Goal: Task Accomplishment & Management: Manage account settings

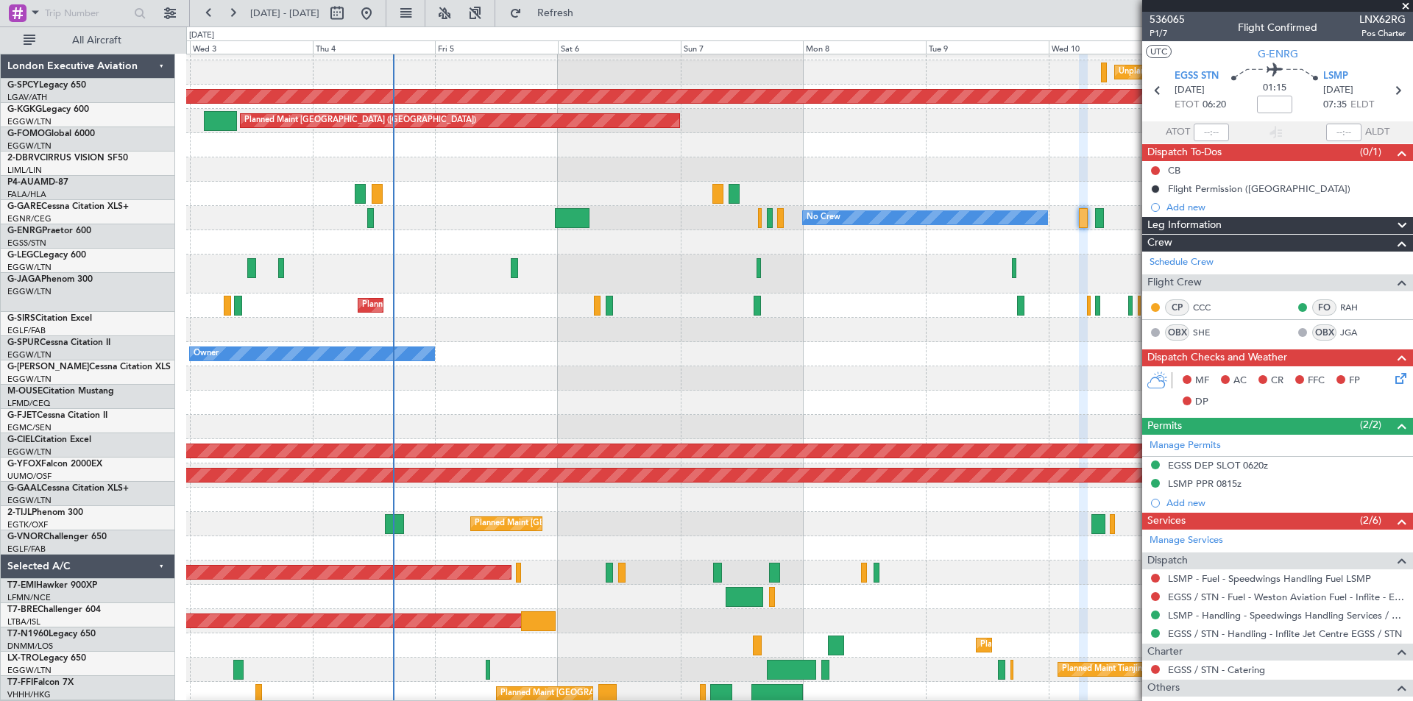
scroll to position [110, 0]
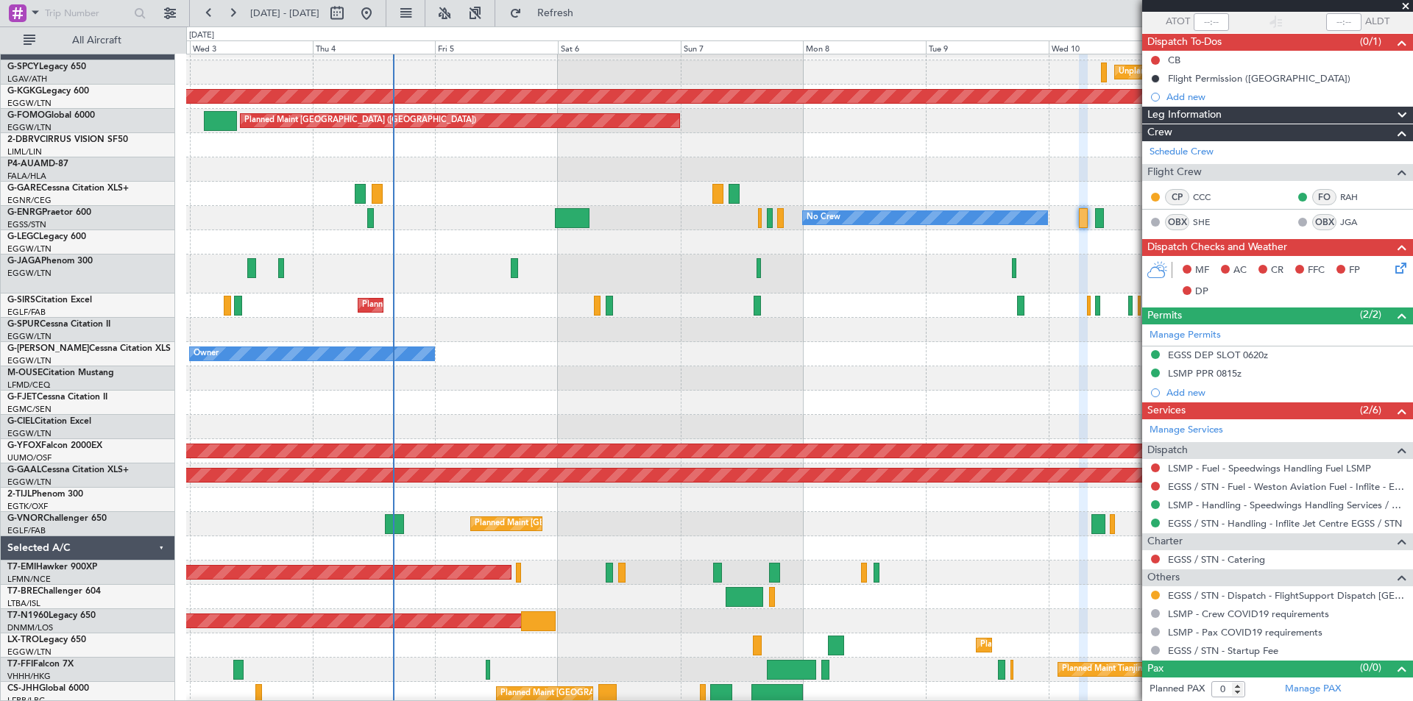
click at [1406, 5] on span at bounding box center [1405, 6] width 15 height 13
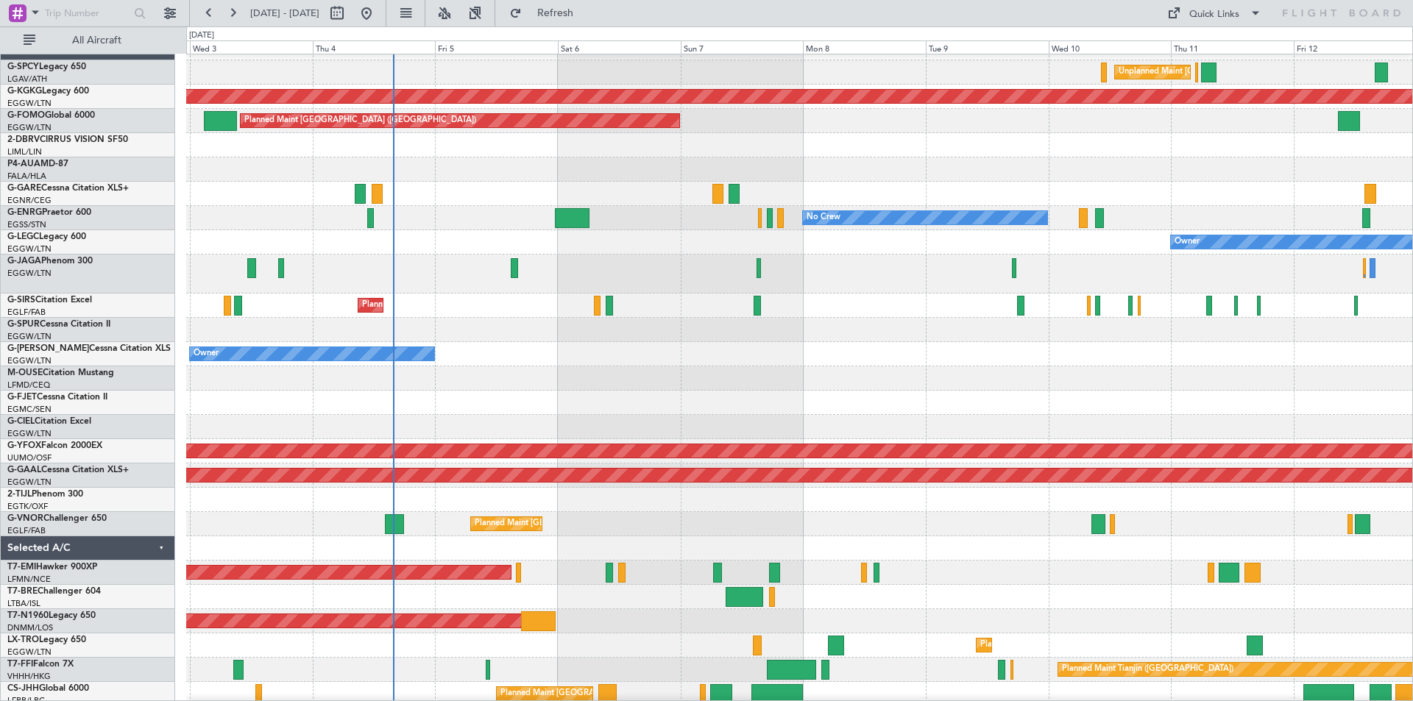
scroll to position [0, 0]
click at [234, 13] on button at bounding box center [233, 13] width 24 height 24
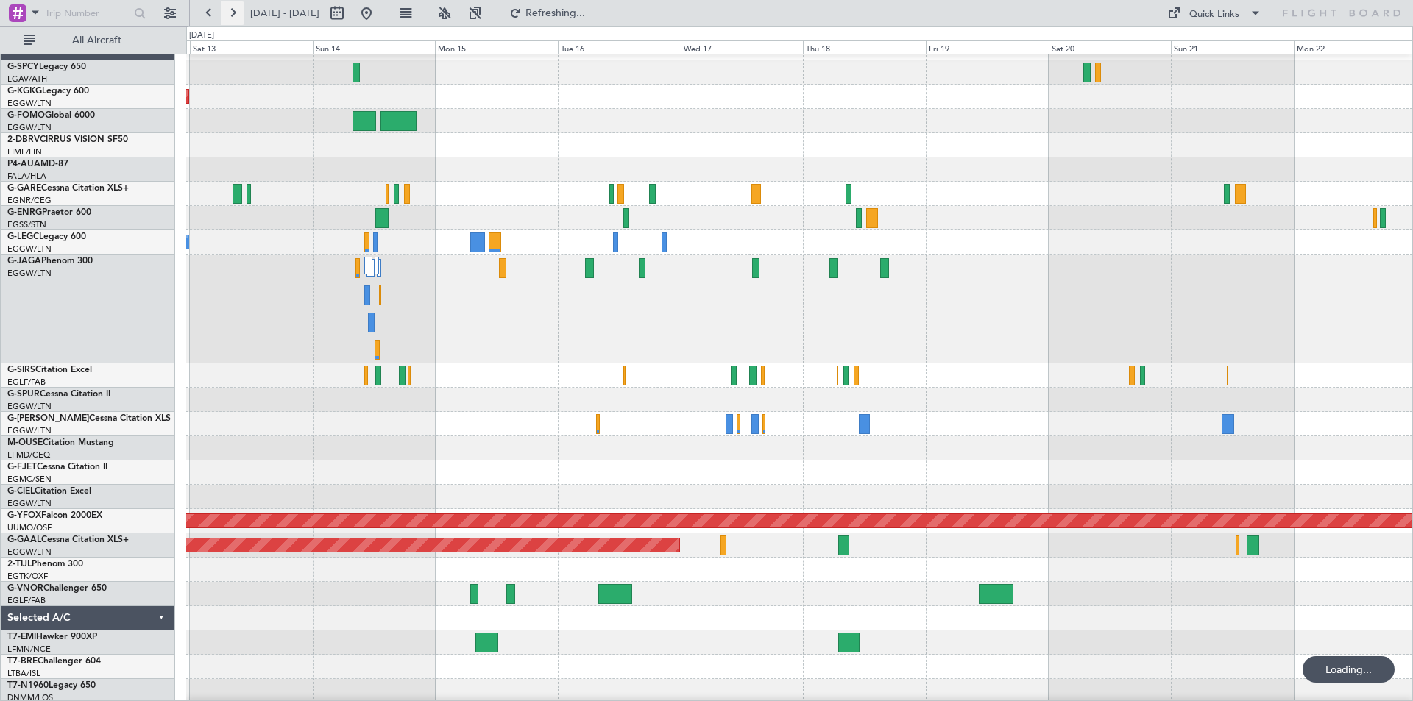
click at [234, 13] on button at bounding box center [233, 13] width 24 height 24
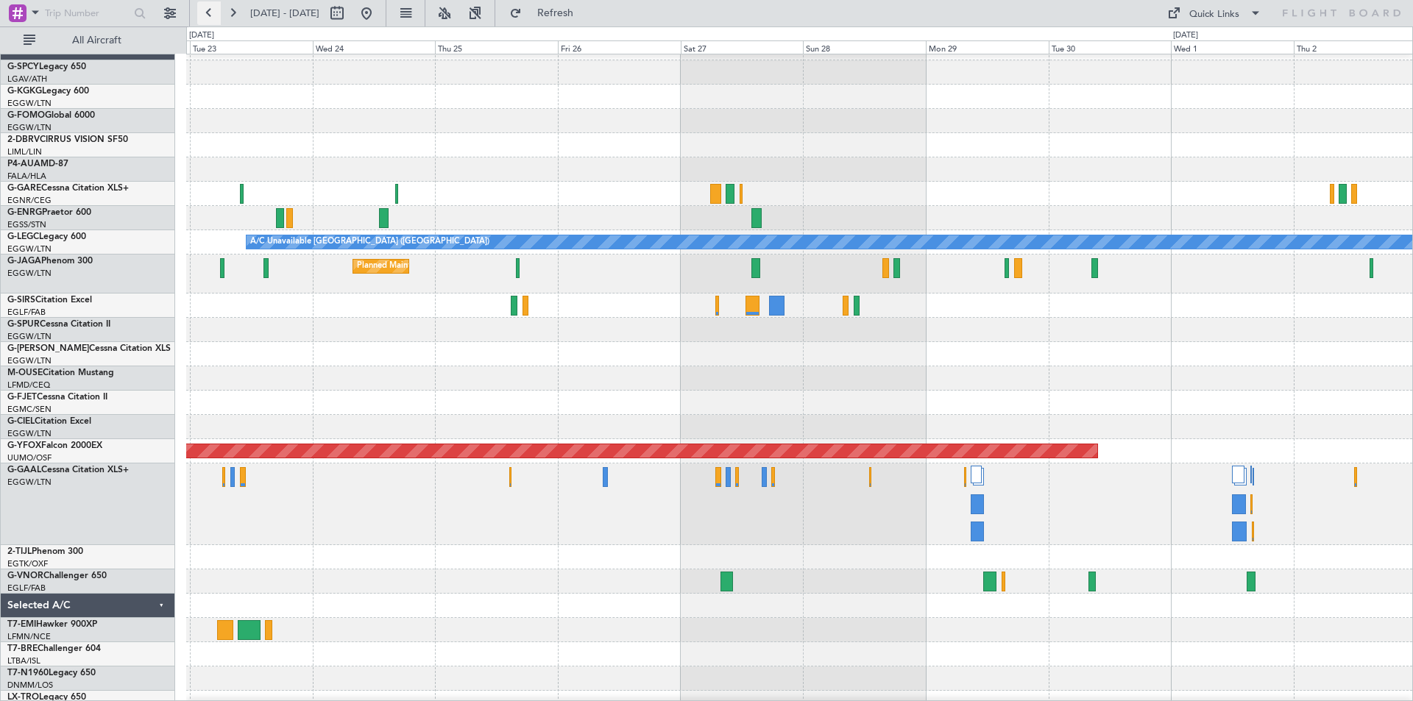
click at [216, 13] on button at bounding box center [209, 13] width 24 height 24
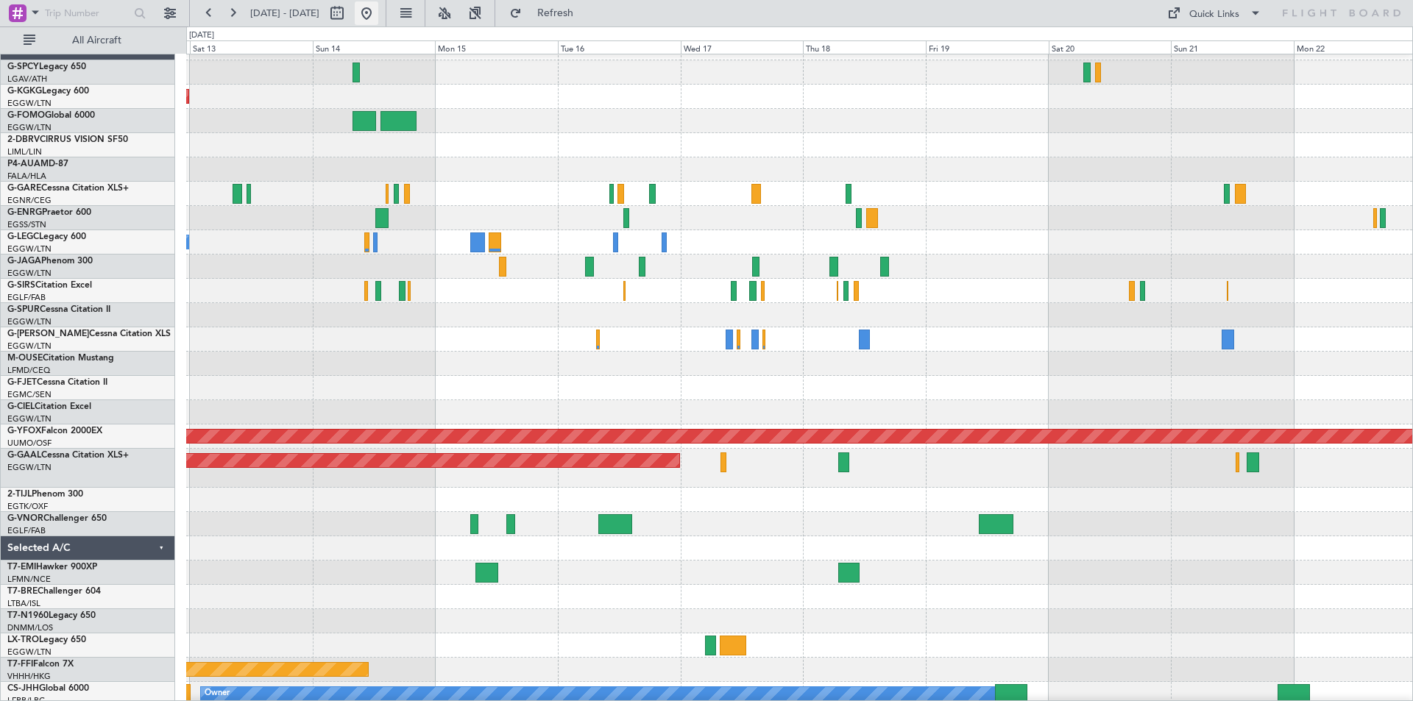
click at [378, 10] on button at bounding box center [367, 13] width 24 height 24
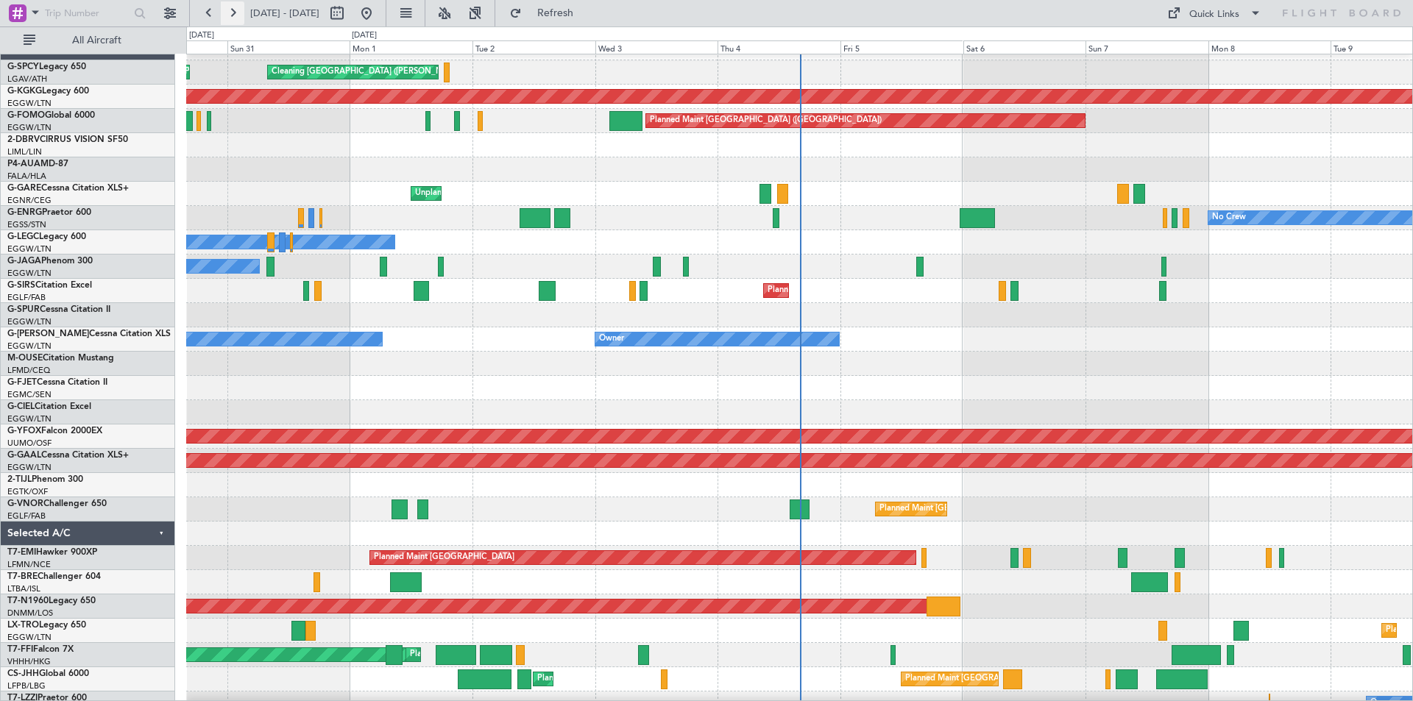
click at [228, 16] on button at bounding box center [233, 13] width 24 height 24
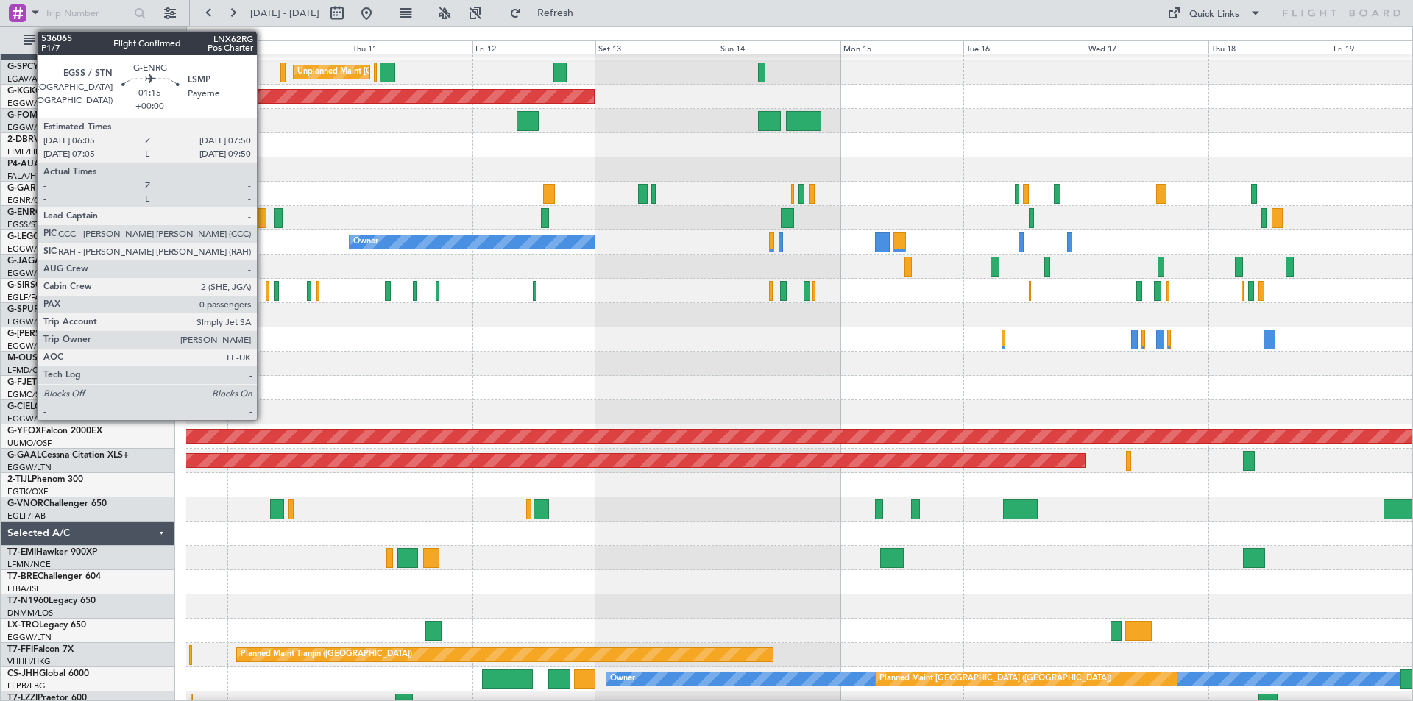
click at [263, 225] on div at bounding box center [263, 218] width 10 height 20
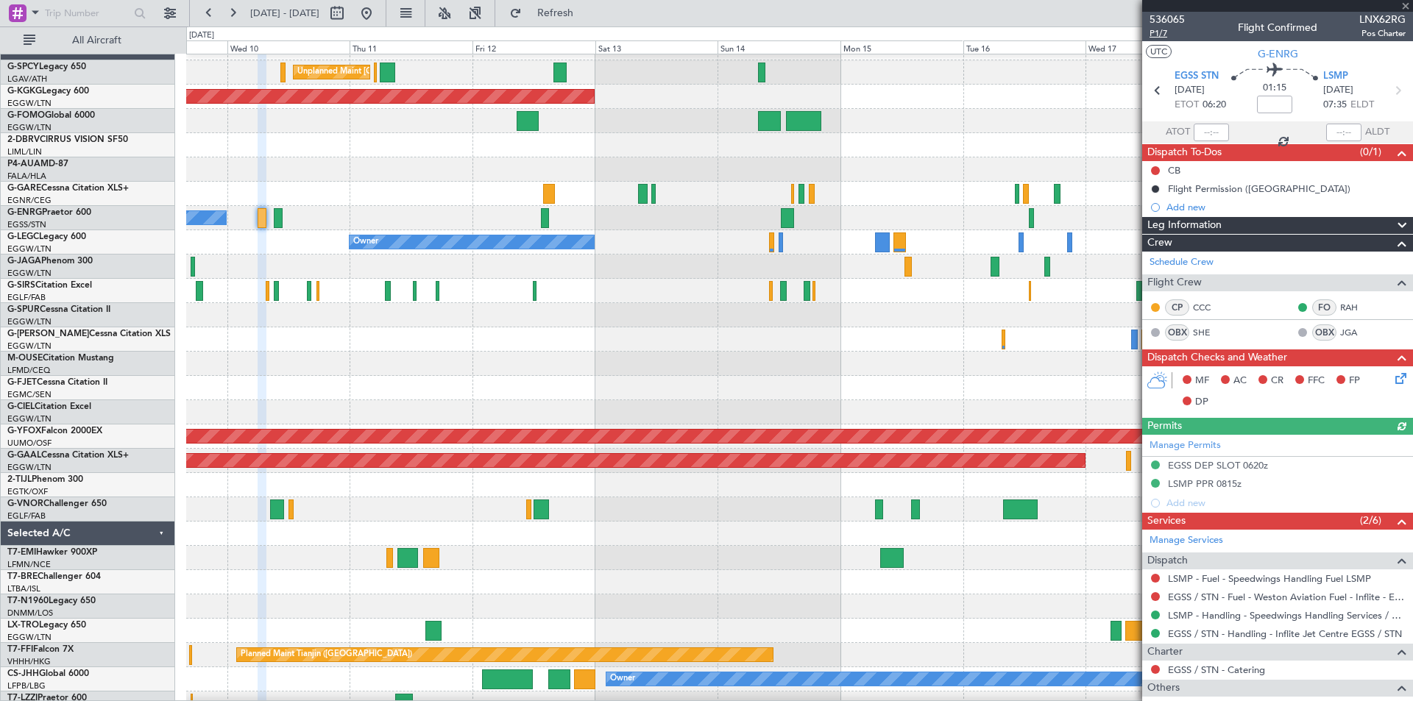
click at [1165, 36] on span "P1/7" at bounding box center [1166, 33] width 35 height 13
click at [211, 19] on button at bounding box center [209, 13] width 24 height 24
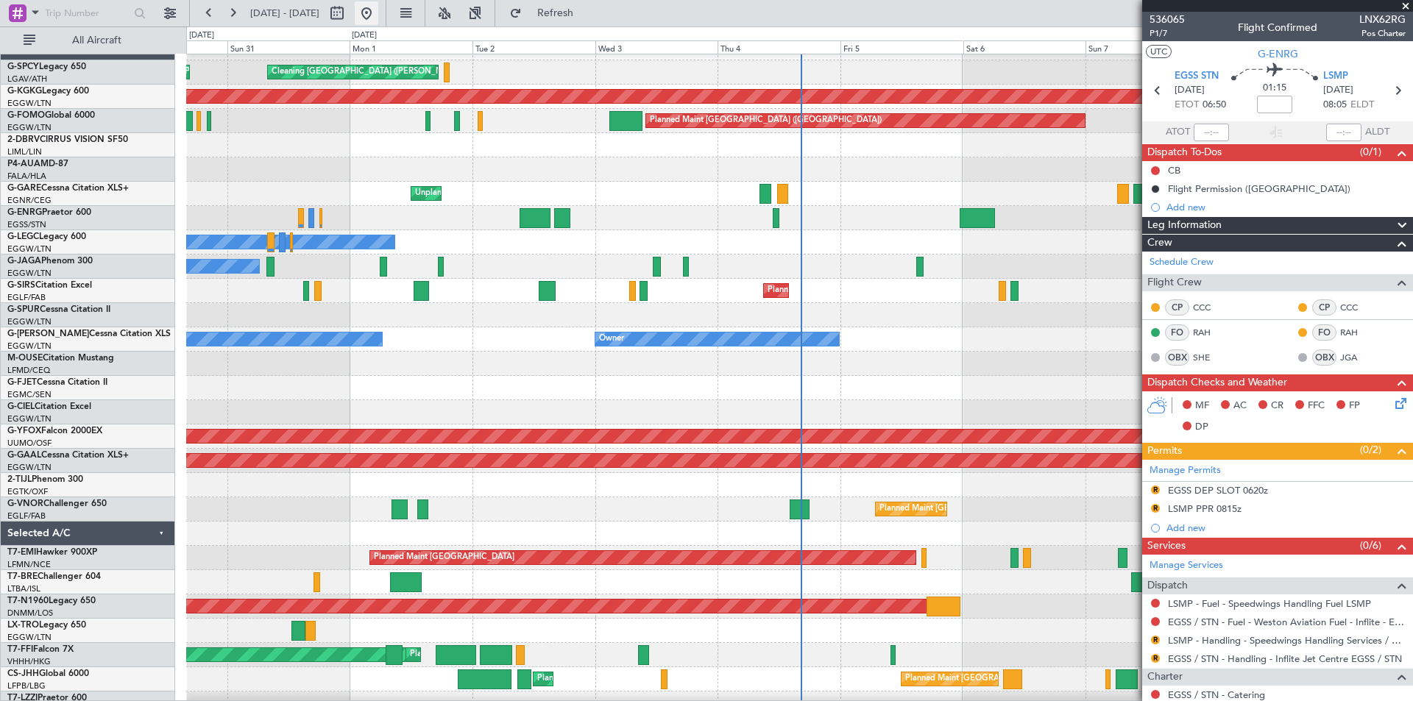
click at [378, 13] on button at bounding box center [367, 13] width 24 height 24
click at [990, 394] on div at bounding box center [799, 388] width 1226 height 24
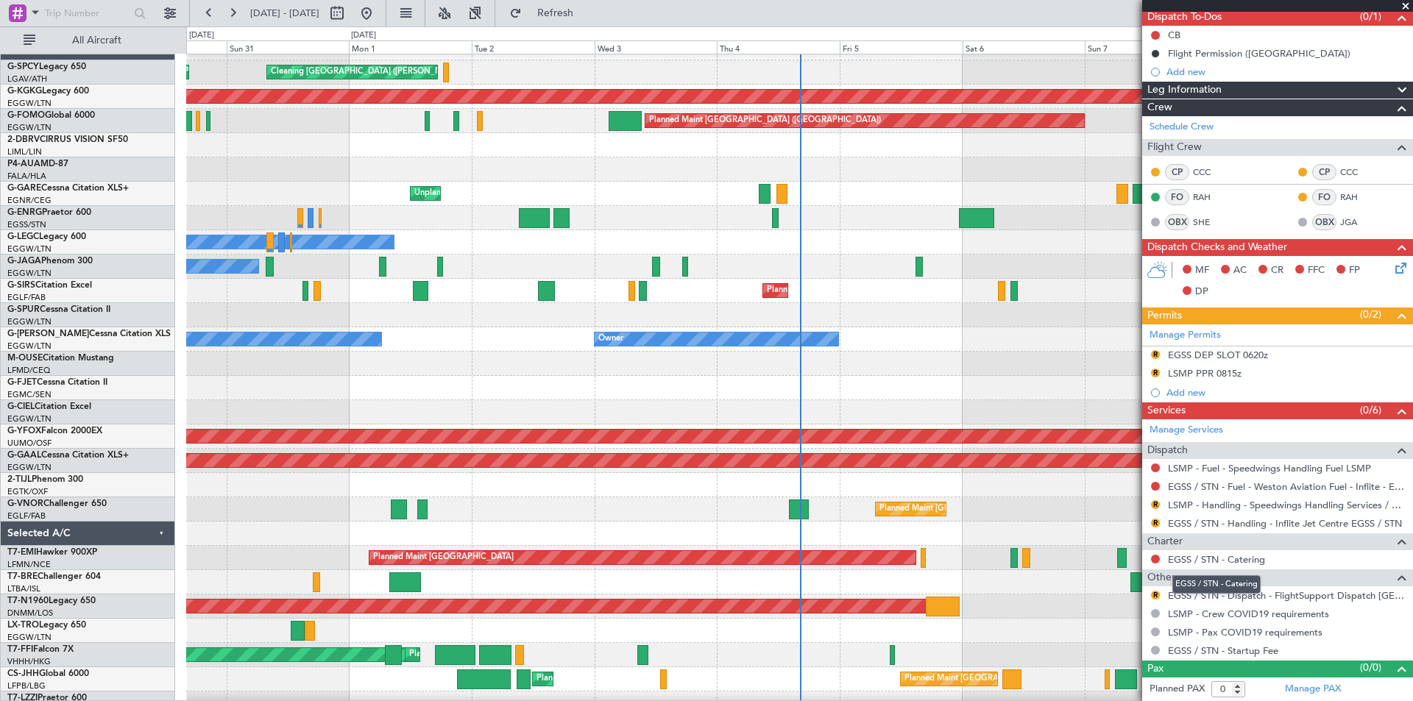
click at [1191, 598] on mat-tooltip-component "EGSS / STN - Catering" at bounding box center [1216, 584] width 109 height 39
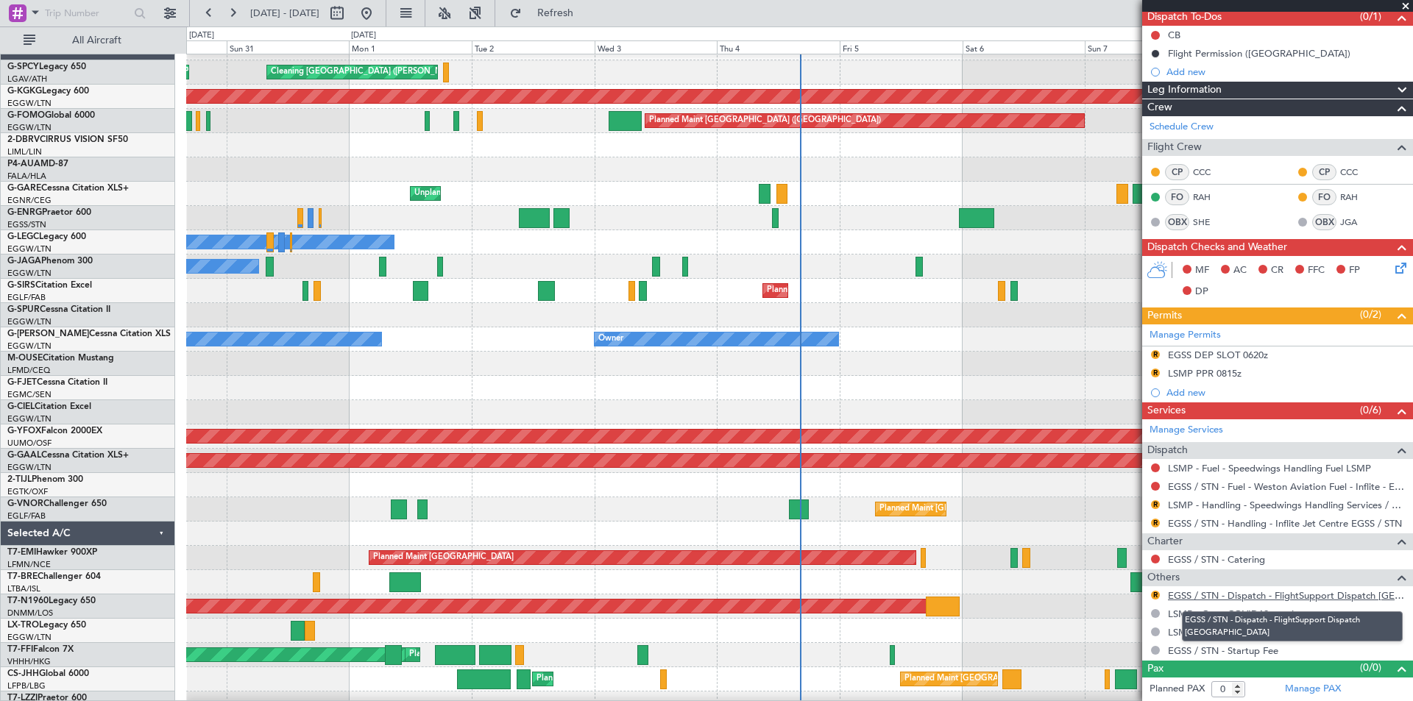
click at [1185, 600] on link "EGSS / STN - Dispatch - FlightSupport Dispatch [GEOGRAPHIC_DATA]" at bounding box center [1287, 595] width 238 height 13
click at [229, 15] on button at bounding box center [233, 13] width 24 height 24
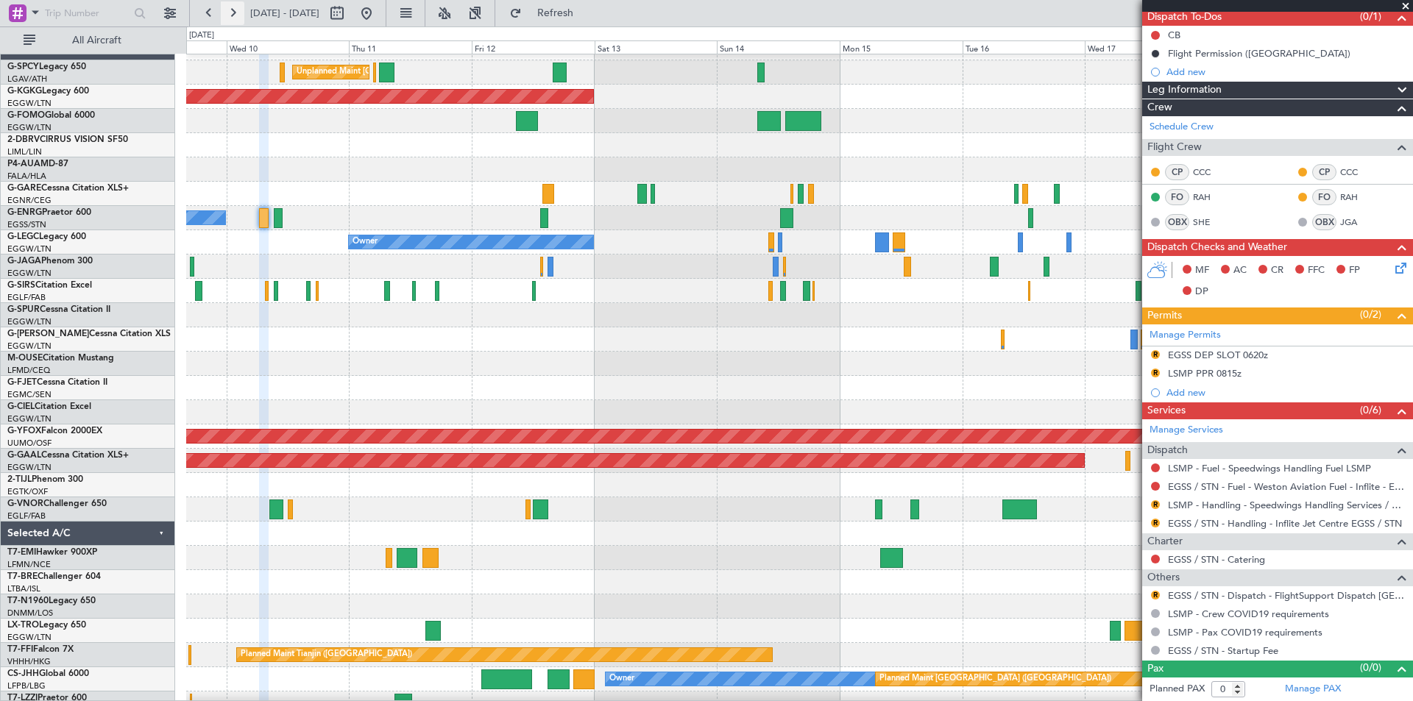
click at [235, 14] on button at bounding box center [233, 13] width 24 height 24
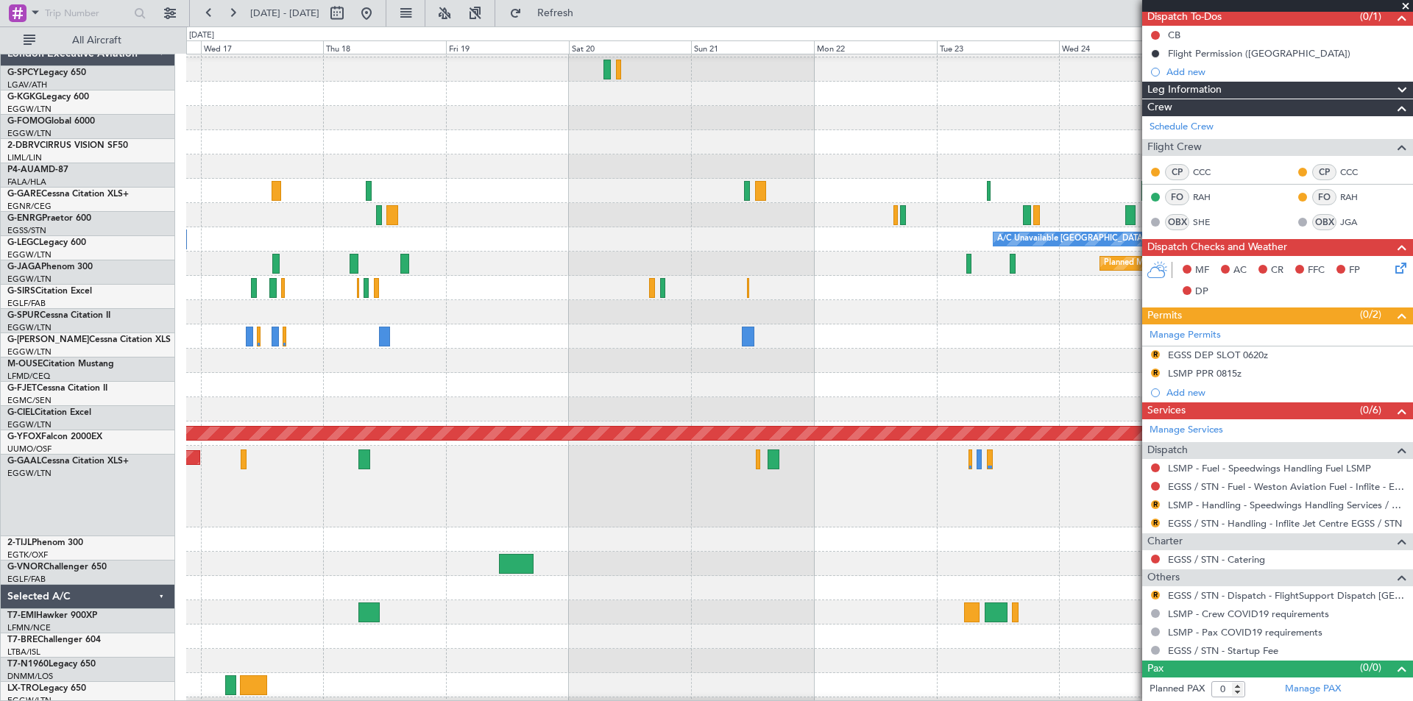
scroll to position [28, 0]
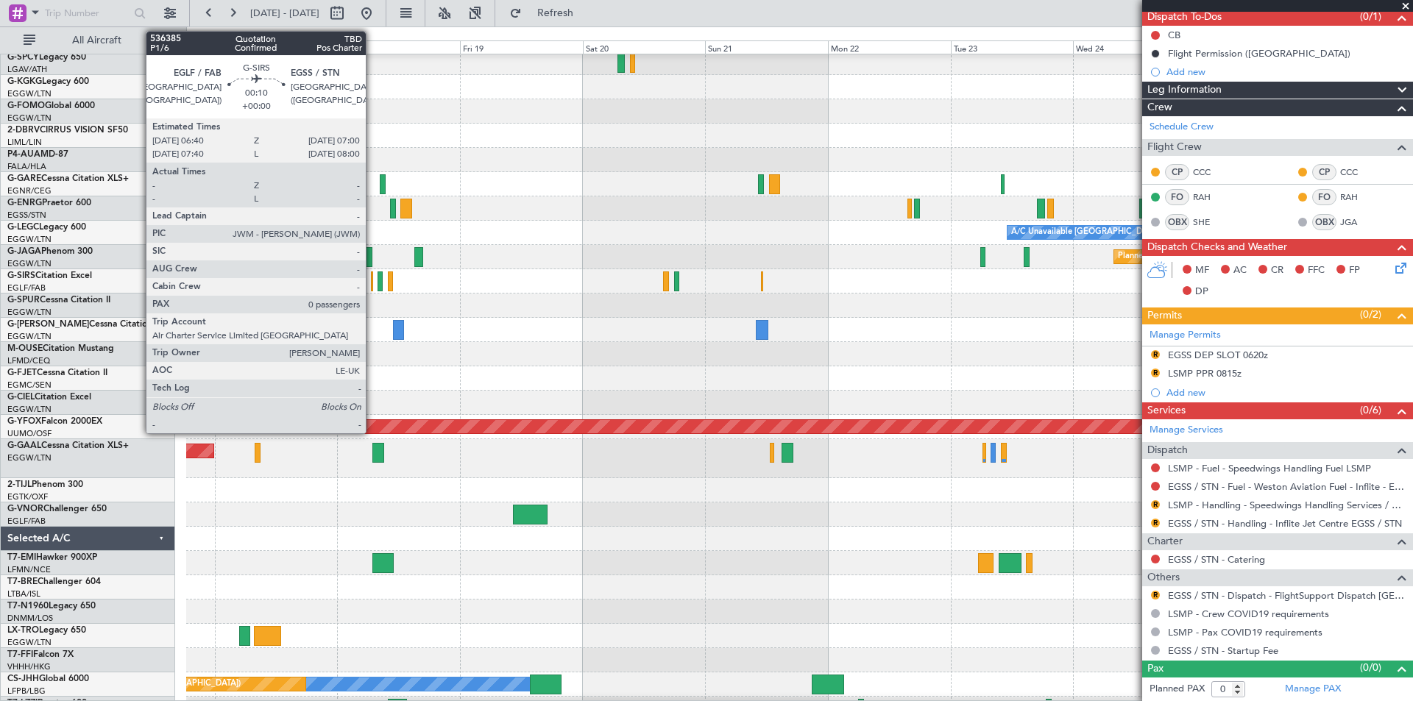
click at [372, 289] on div at bounding box center [372, 282] width 2 height 20
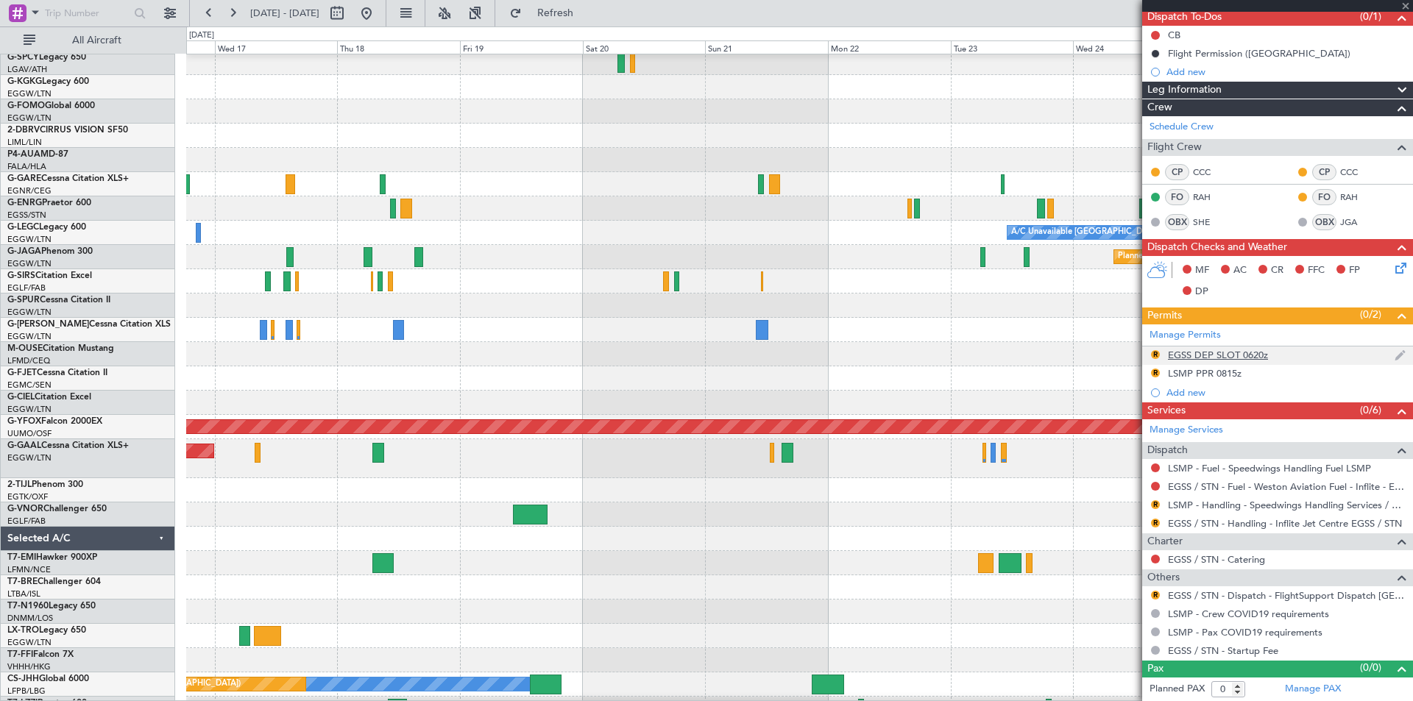
scroll to position [0, 0]
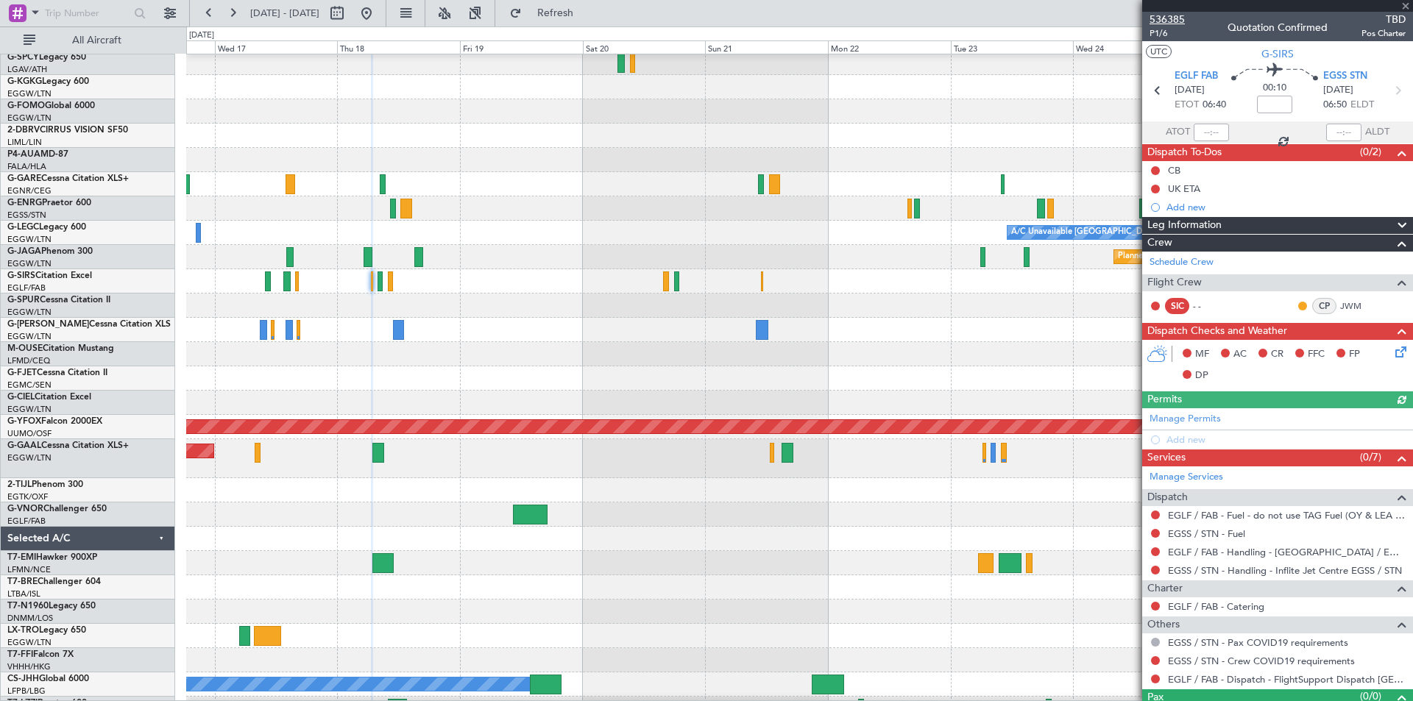
click at [1171, 15] on span "536385" at bounding box center [1166, 19] width 35 height 15
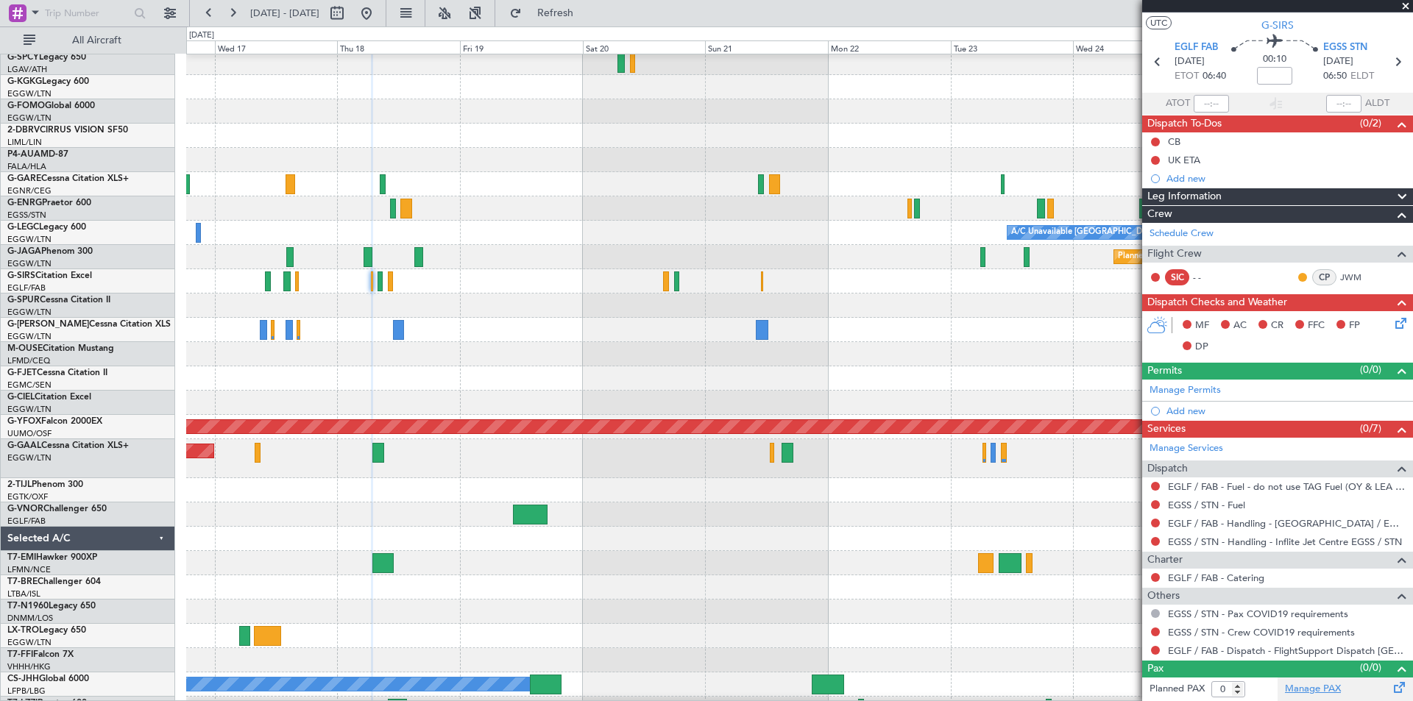
click at [1306, 686] on link "Manage PAX" at bounding box center [1313, 689] width 56 height 15
click at [586, 14] on span "Refresh" at bounding box center [556, 13] width 62 height 10
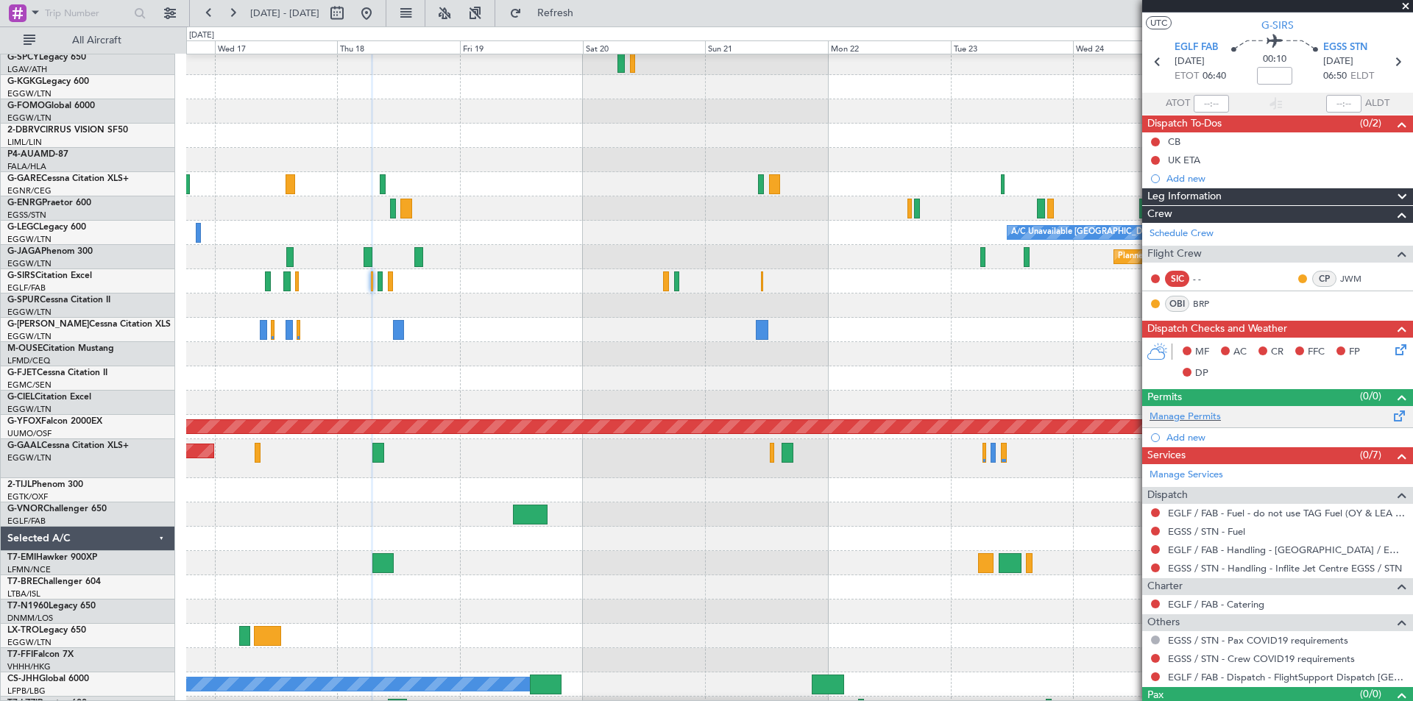
scroll to position [55, 0]
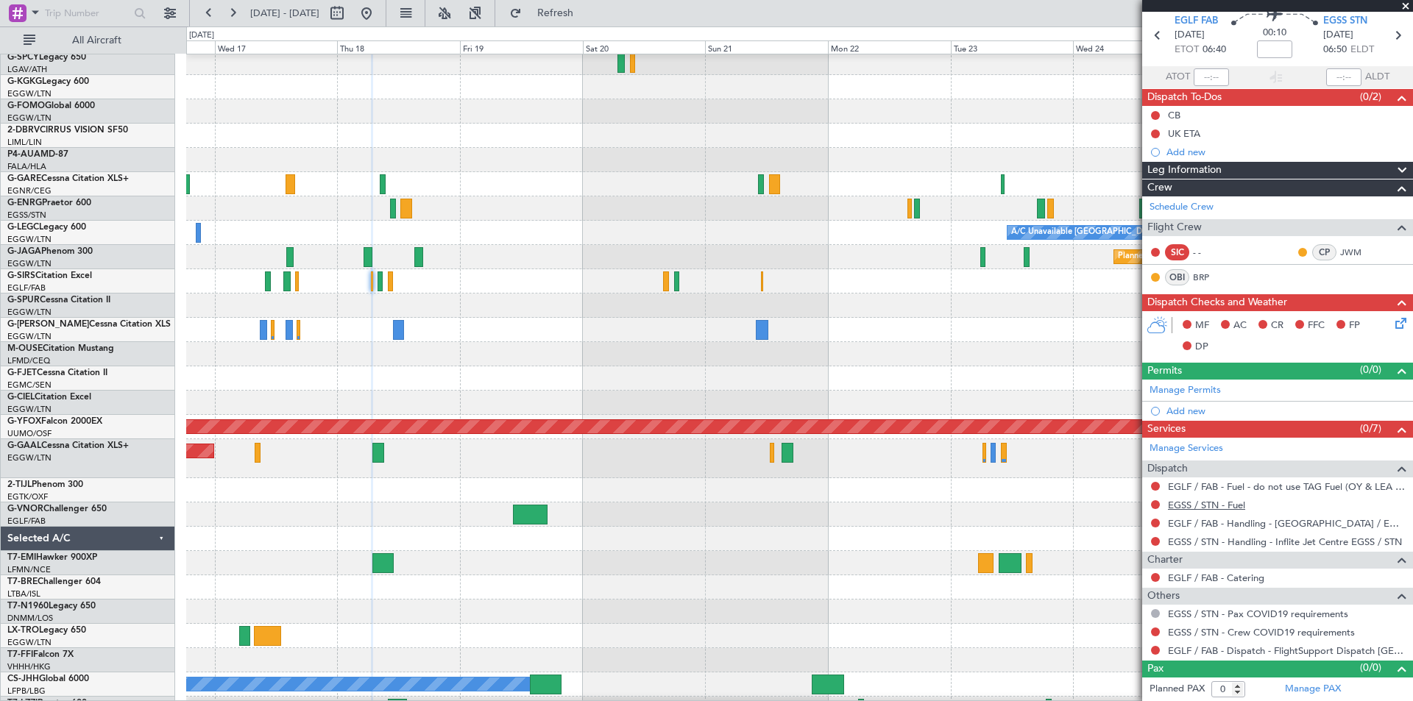
click at [1178, 506] on link "EGSS / STN - Fuel" at bounding box center [1206, 505] width 77 height 13
click at [586, 8] on span "Refresh" at bounding box center [556, 13] width 62 height 10
click at [1391, 35] on icon at bounding box center [1397, 35] width 19 height 19
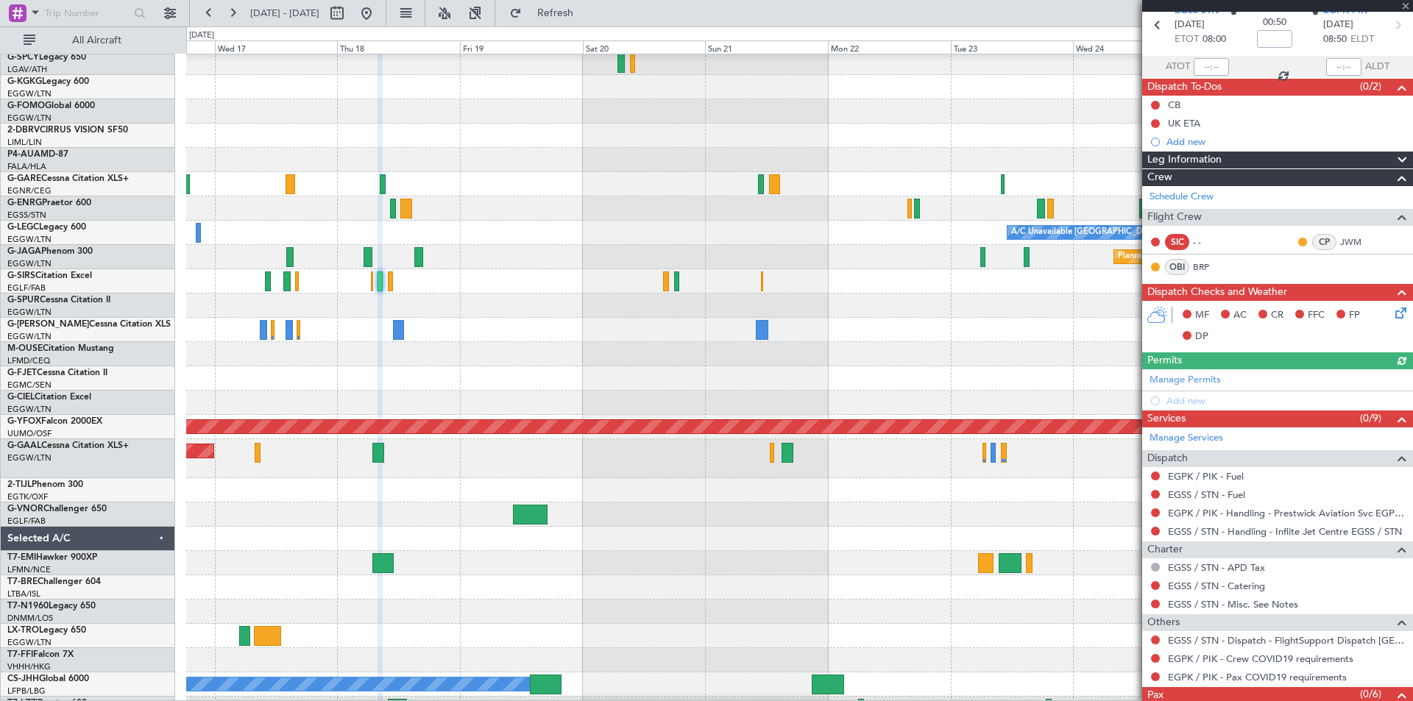
scroll to position [110, 0]
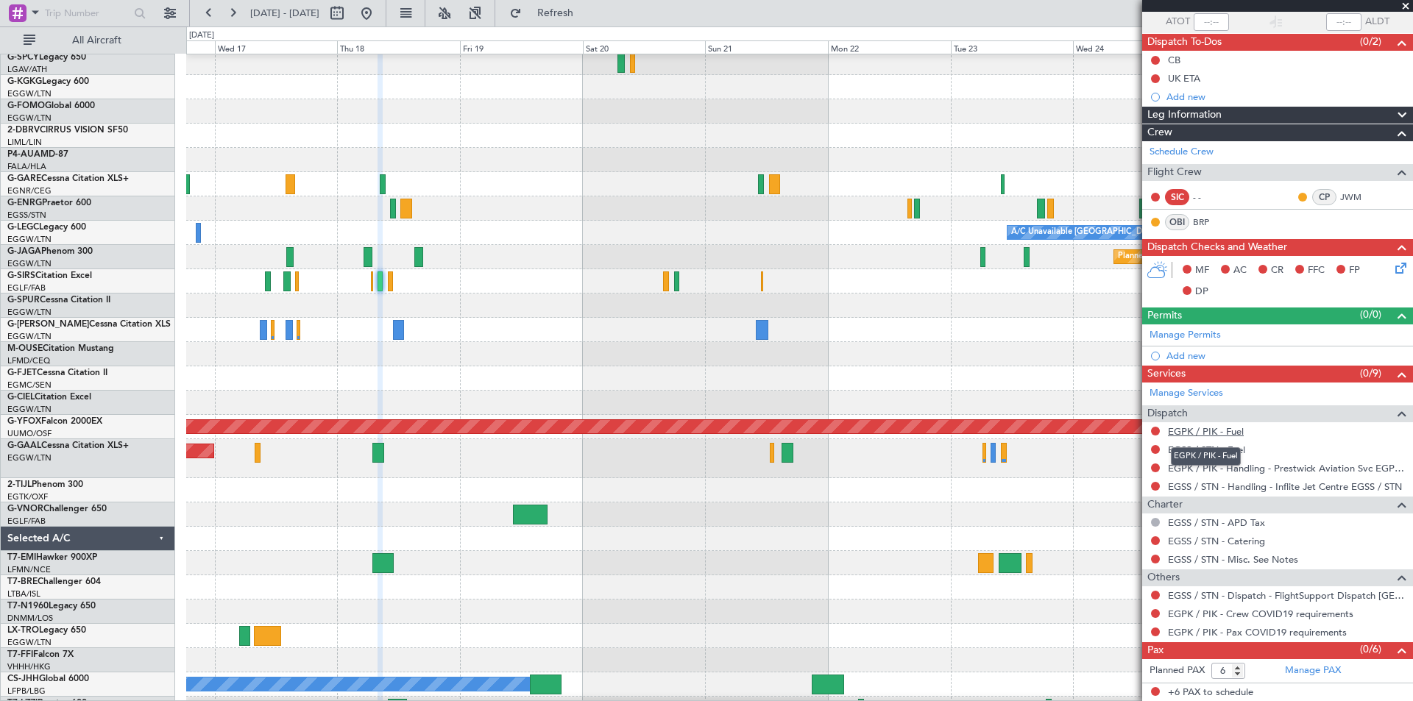
click at [1222, 430] on link "EGPK / PIK - Fuel" at bounding box center [1206, 431] width 76 height 13
click at [584, 13] on span "Refresh" at bounding box center [556, 13] width 62 height 10
click at [1213, 450] on link "EGSS / STN - Fuel" at bounding box center [1206, 450] width 77 height 13
click at [586, 16] on span "Refresh" at bounding box center [556, 13] width 62 height 10
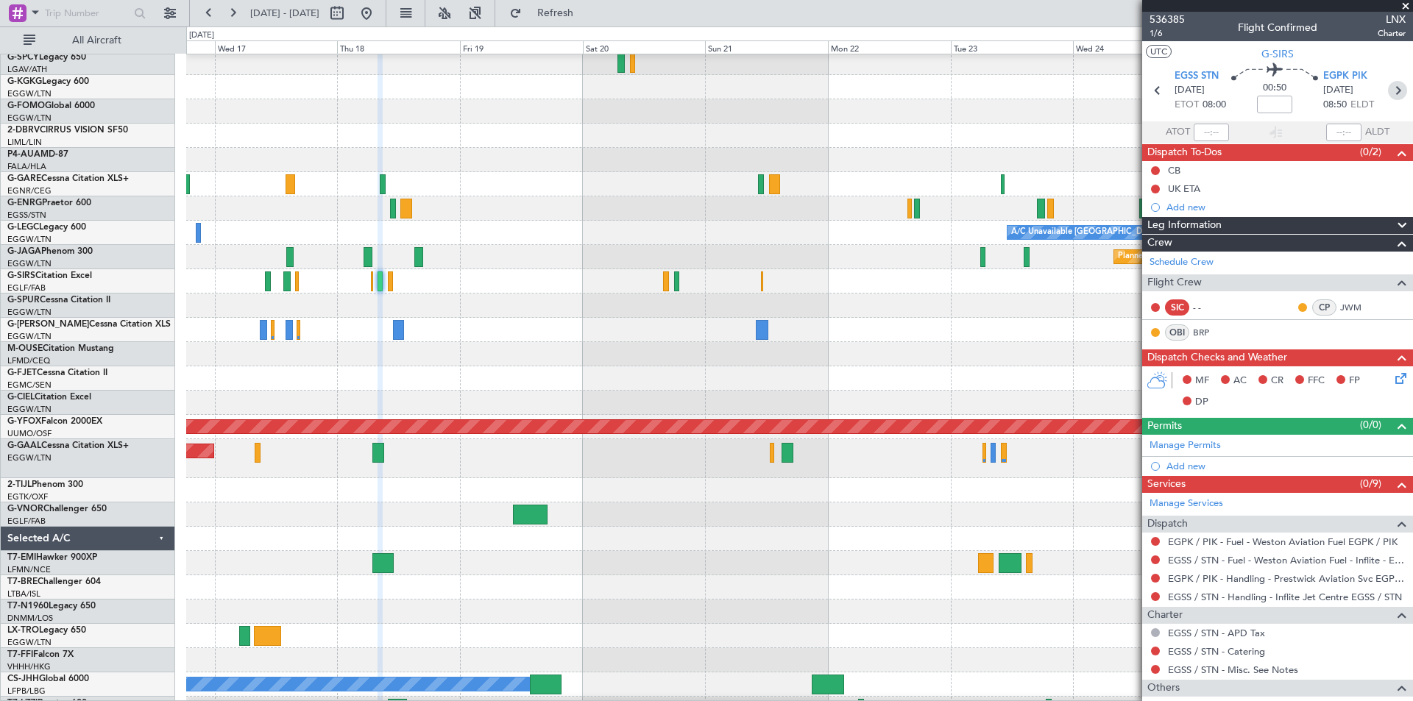
click at [1388, 93] on icon at bounding box center [1397, 90] width 19 height 19
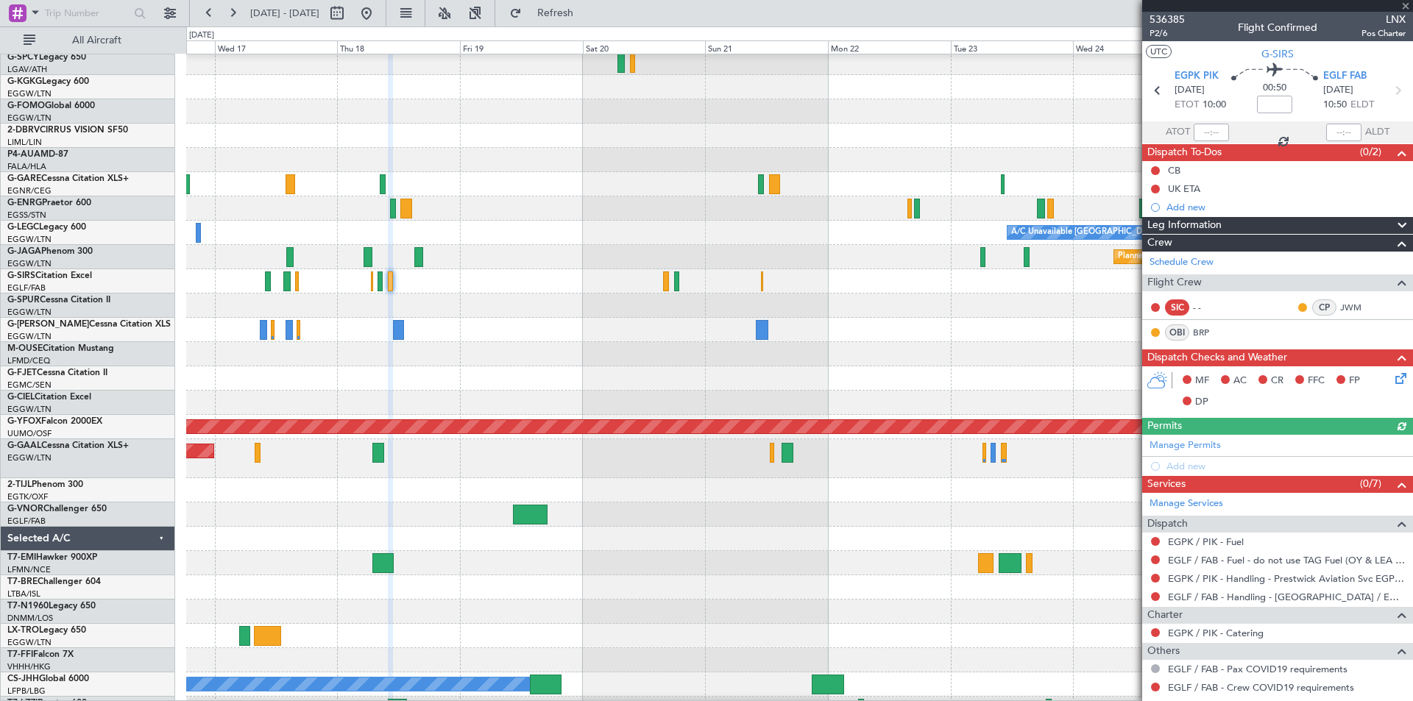
scroll to position [55, 0]
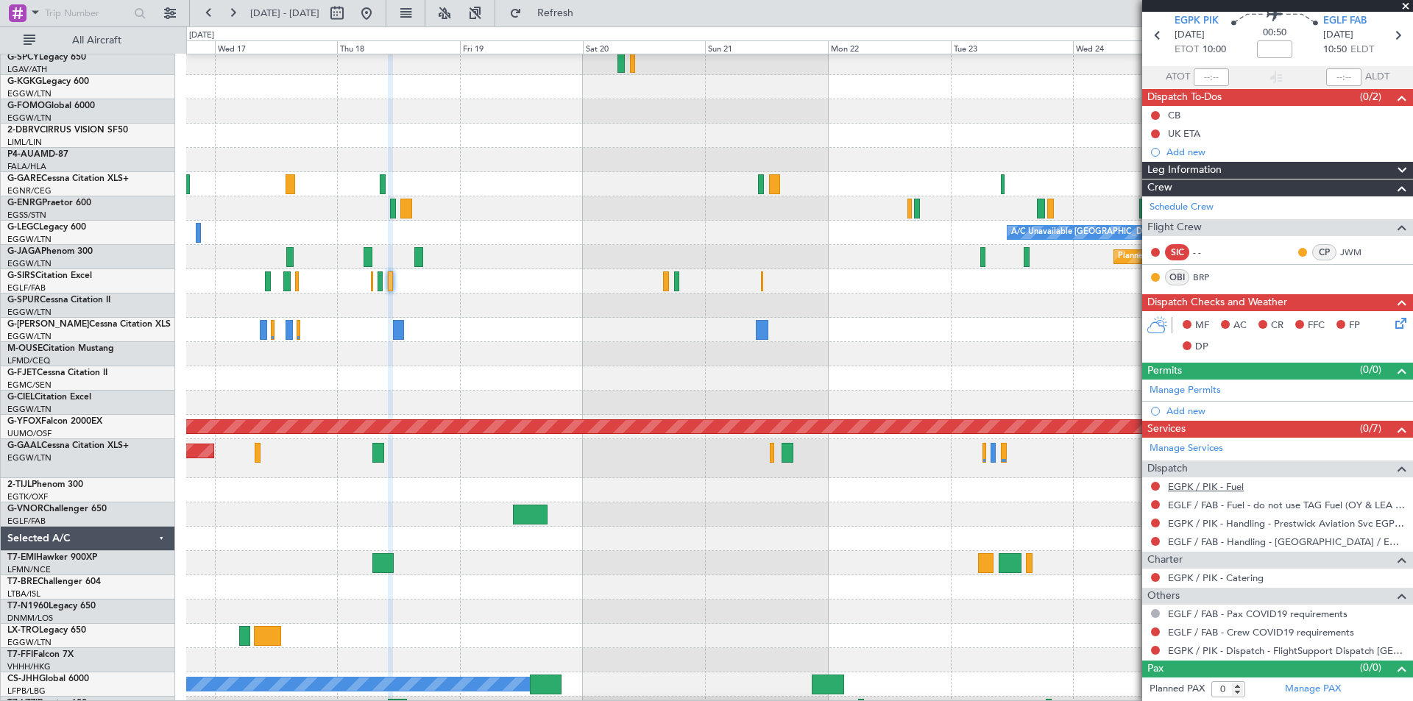
click at [1218, 489] on link "EGPK / PIK - Fuel" at bounding box center [1206, 487] width 76 height 13
click at [586, 16] on span "Refresh" at bounding box center [556, 13] width 62 height 10
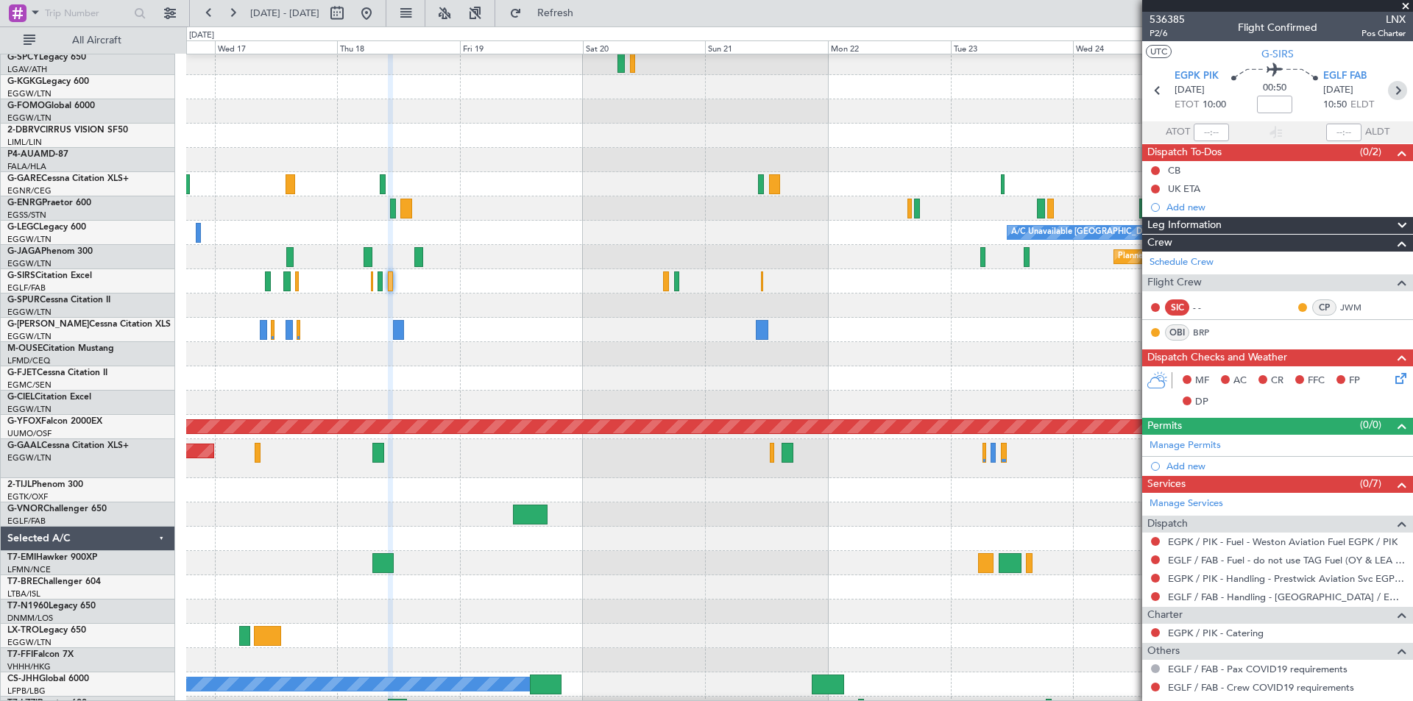
click at [1388, 94] on icon at bounding box center [1397, 90] width 19 height 19
click at [1201, 559] on link "EGPK / PIK - Fuel" at bounding box center [1206, 560] width 76 height 13
click at [586, 16] on span "Refresh" at bounding box center [556, 13] width 62 height 10
click at [1394, 93] on icon at bounding box center [1397, 90] width 19 height 19
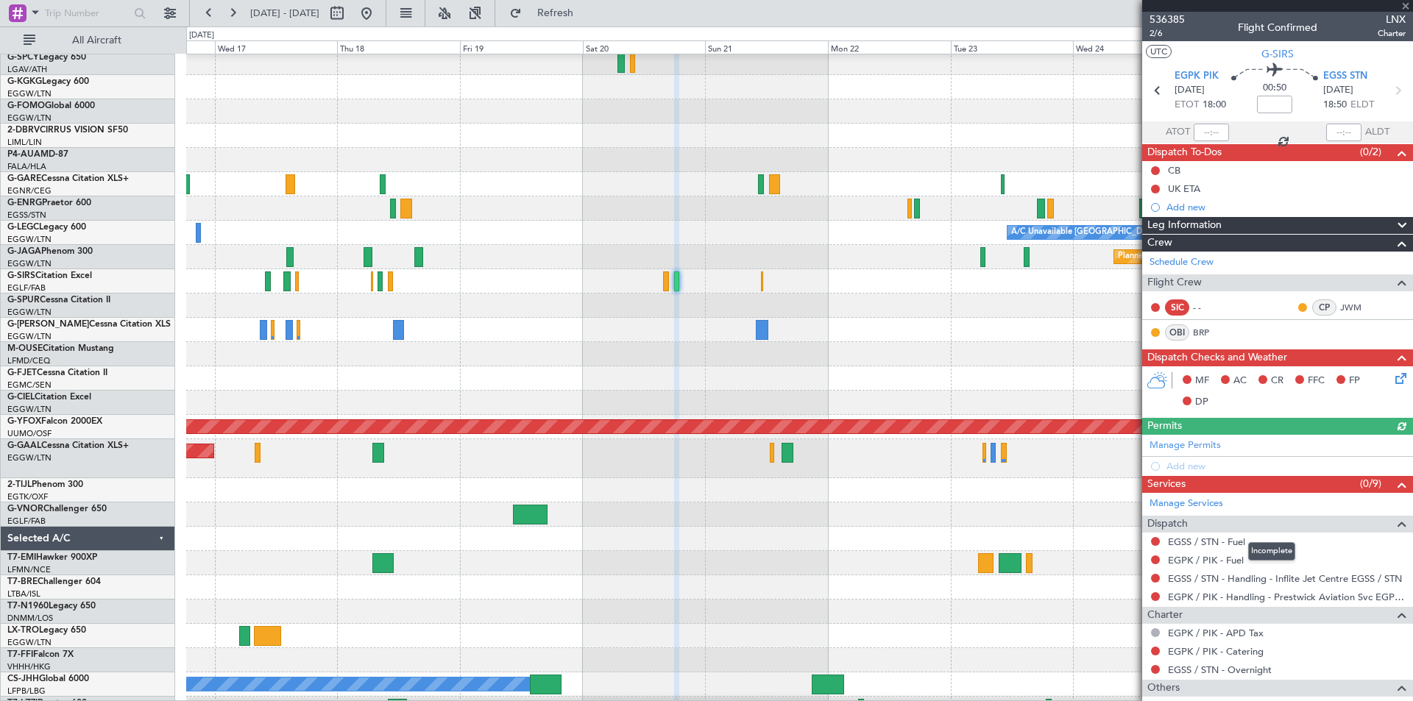
scroll to position [110, 0]
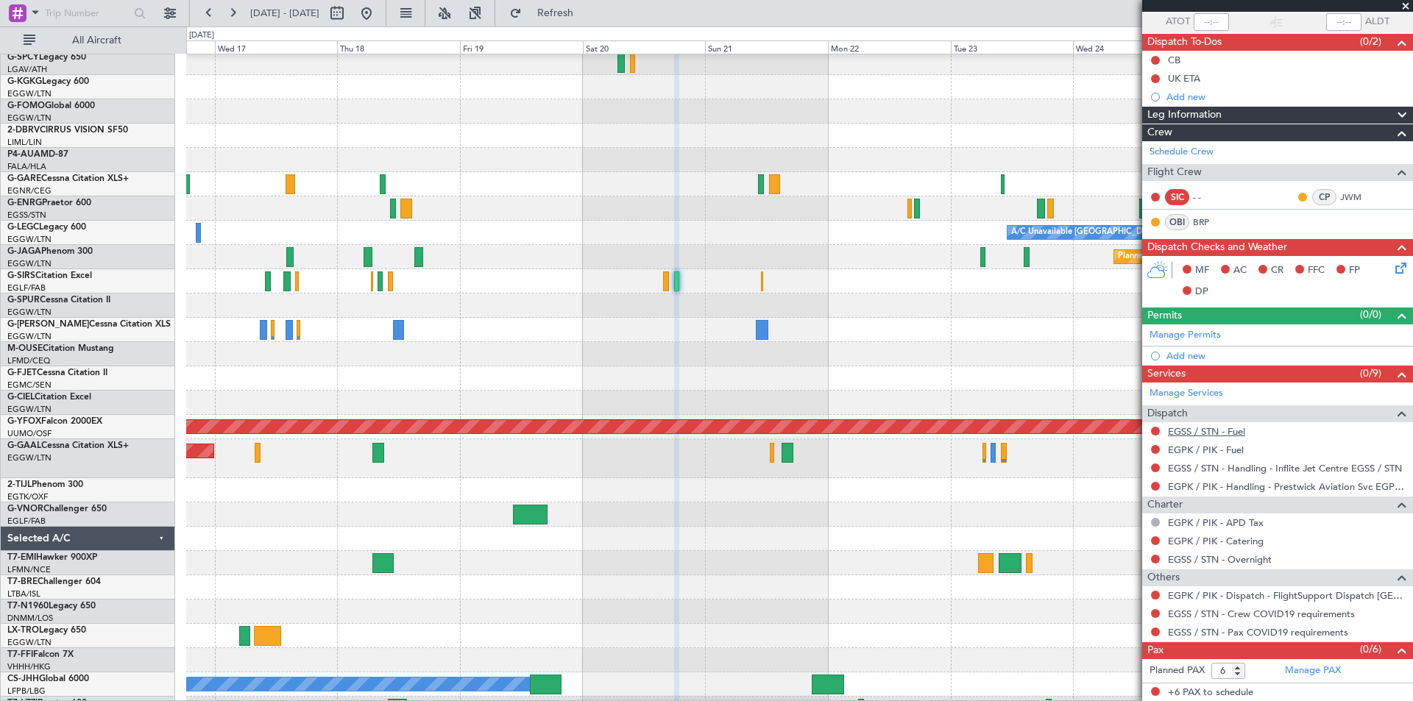
click at [1225, 433] on link "EGSS / STN - Fuel" at bounding box center [1206, 431] width 77 height 13
click at [586, 12] on span "Refresh" at bounding box center [556, 13] width 62 height 10
click at [1210, 450] on link "EGPK / PIK - Fuel" at bounding box center [1206, 450] width 76 height 13
click at [586, 10] on span "Refresh" at bounding box center [556, 13] width 62 height 10
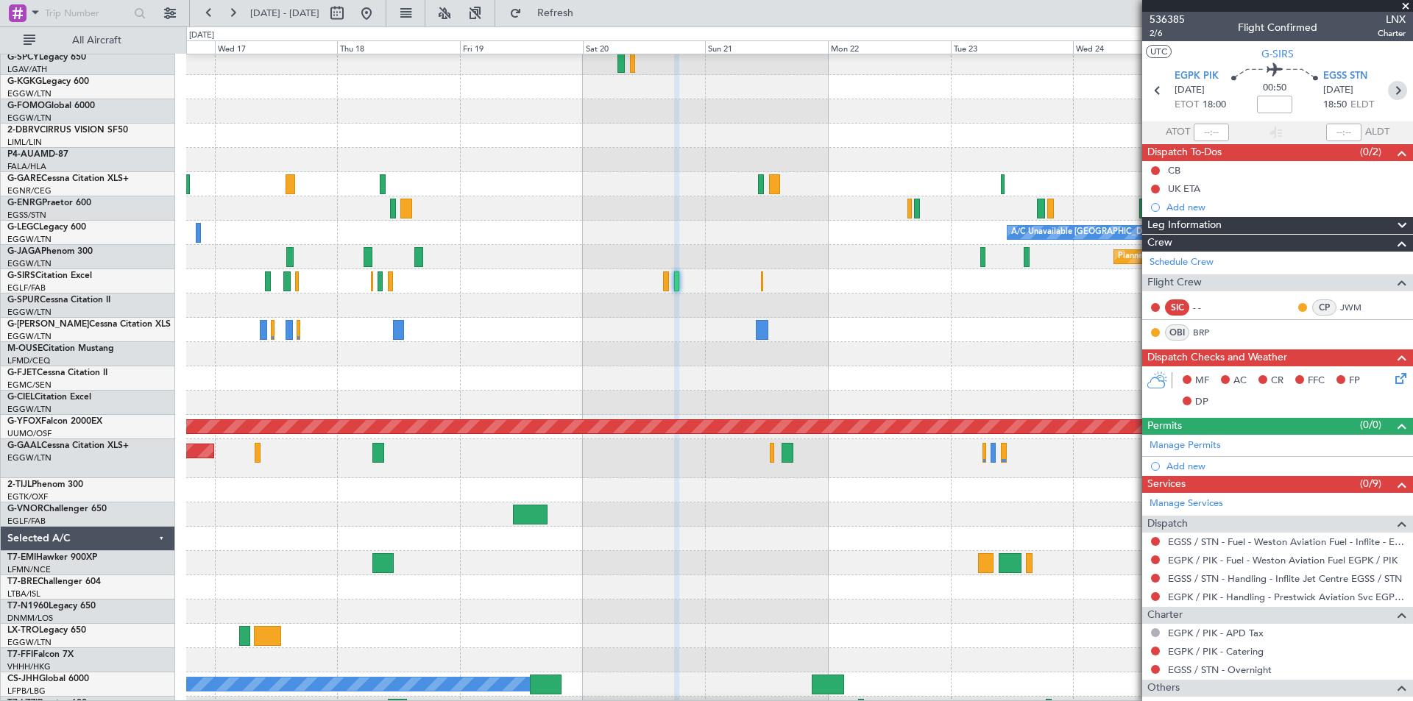
click at [1388, 88] on icon at bounding box center [1397, 90] width 19 height 19
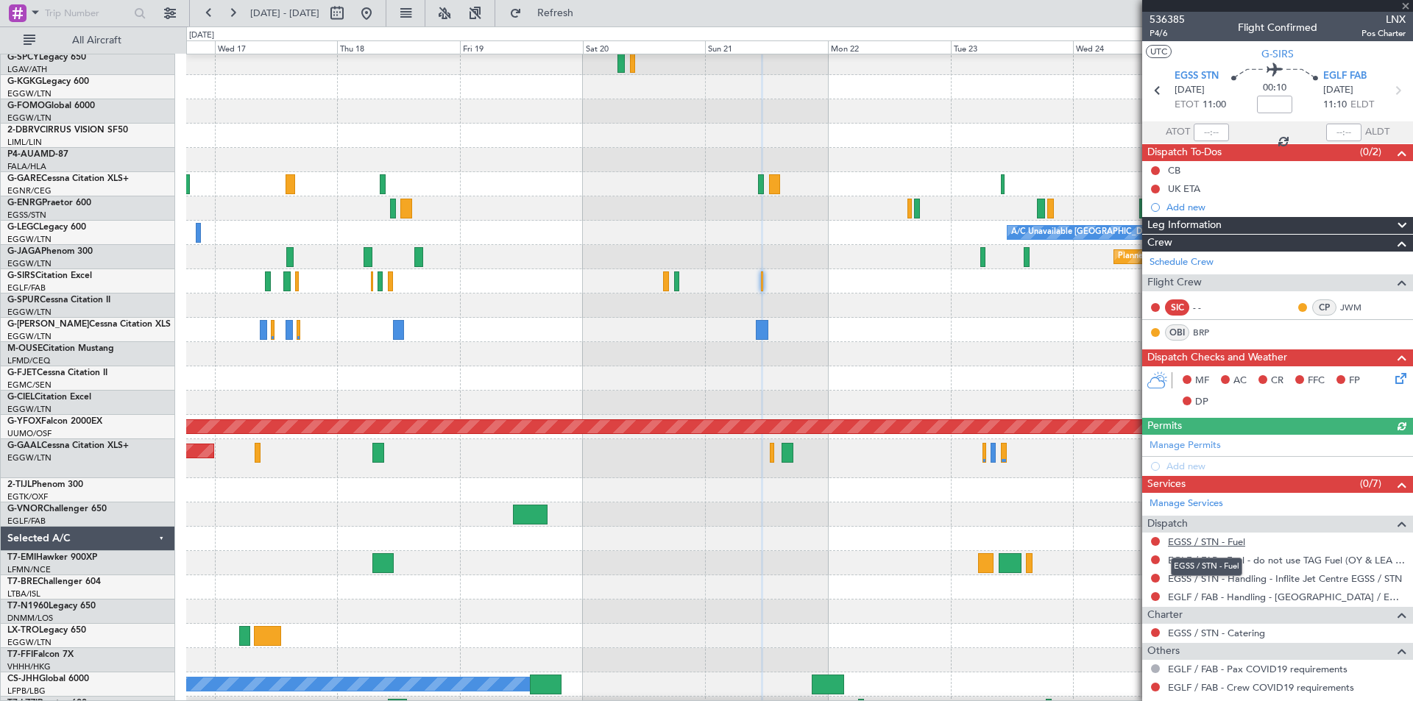
click at [1219, 542] on link "EGSS / STN - Fuel" at bounding box center [1206, 542] width 77 height 13
click at [581, 10] on span "Refresh" at bounding box center [556, 13] width 62 height 10
click at [1388, 96] on icon at bounding box center [1397, 90] width 19 height 19
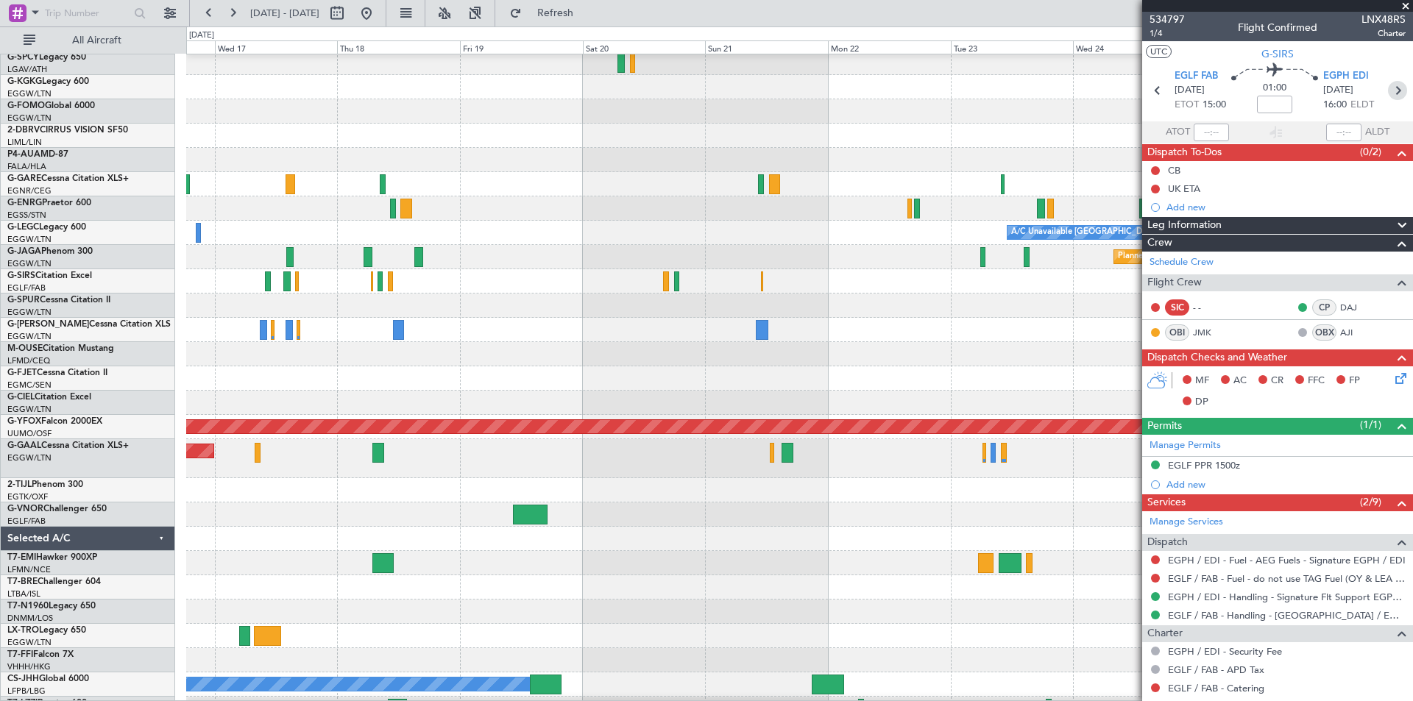
click at [1388, 89] on icon at bounding box center [1397, 90] width 19 height 19
type input "0"
click at [1404, 6] on span at bounding box center [1405, 6] width 15 height 13
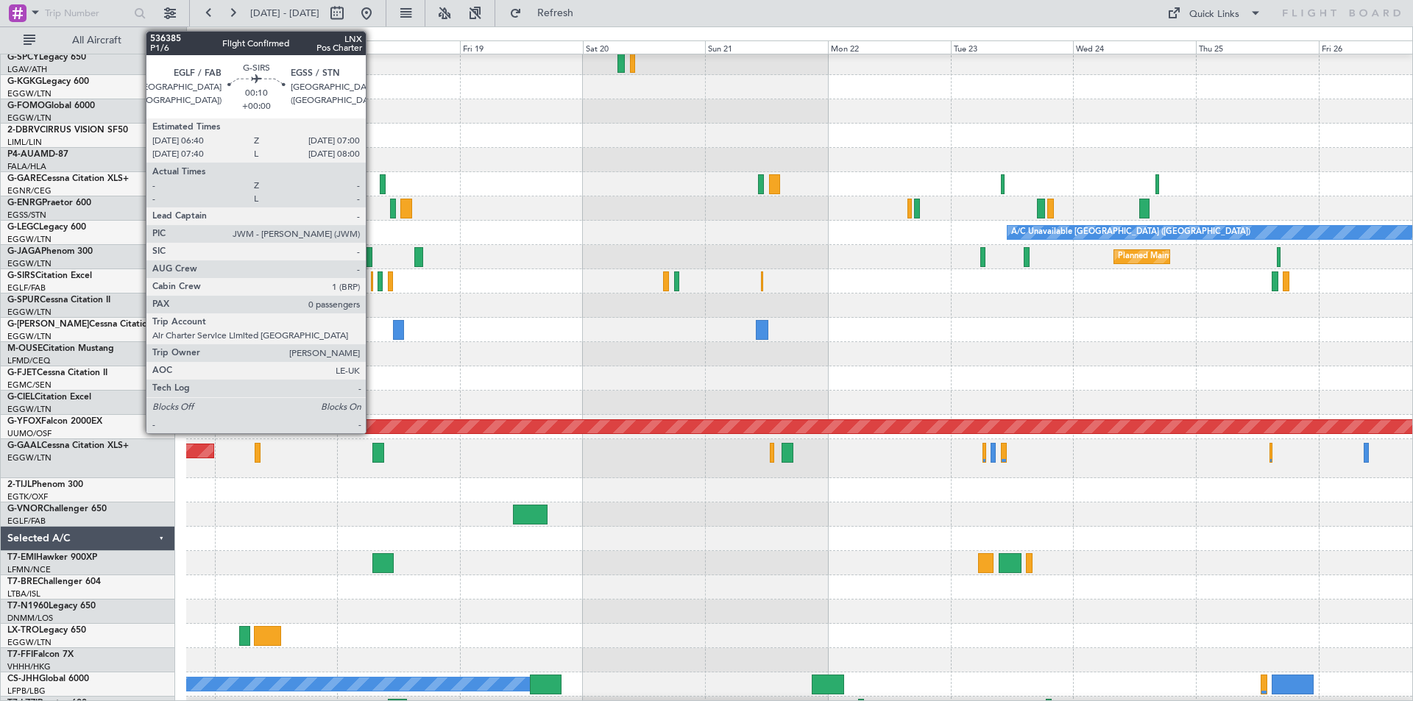
click at [372, 283] on div at bounding box center [372, 282] width 2 height 20
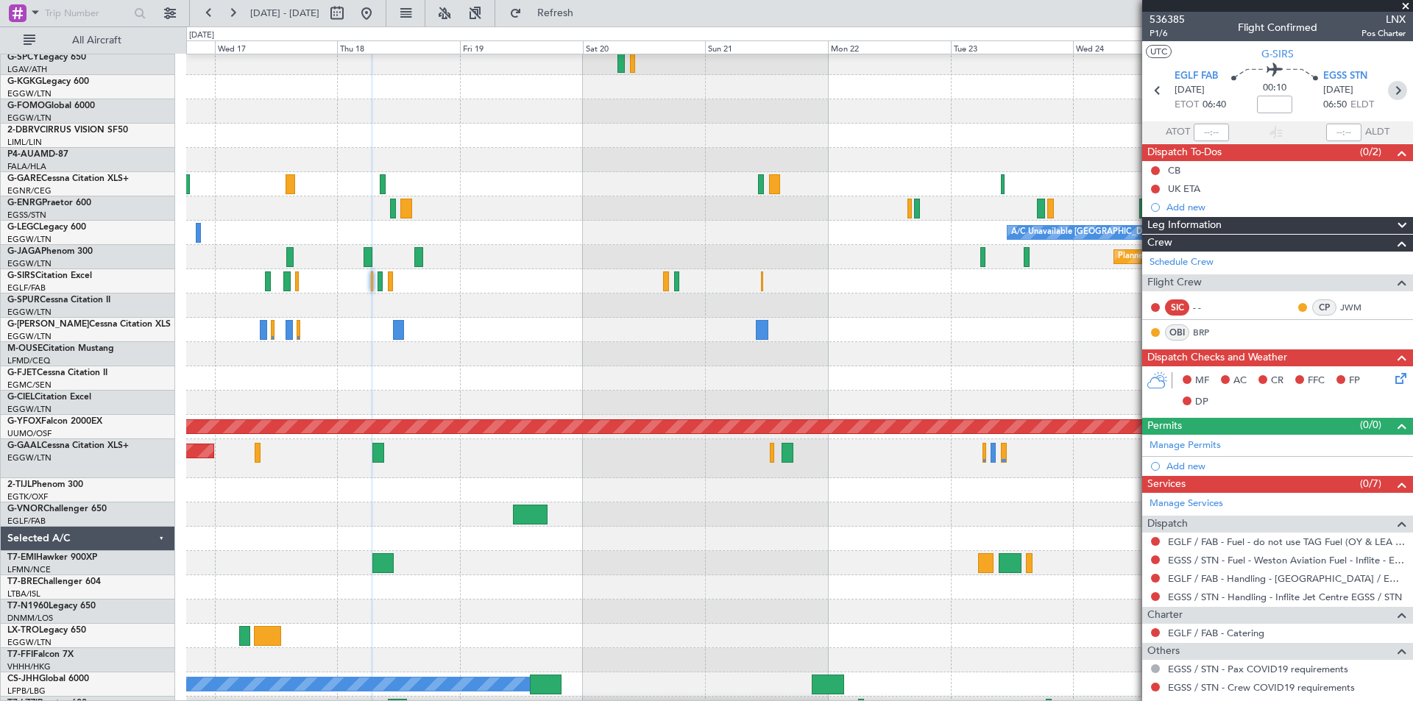
click at [1388, 92] on icon at bounding box center [1397, 90] width 19 height 19
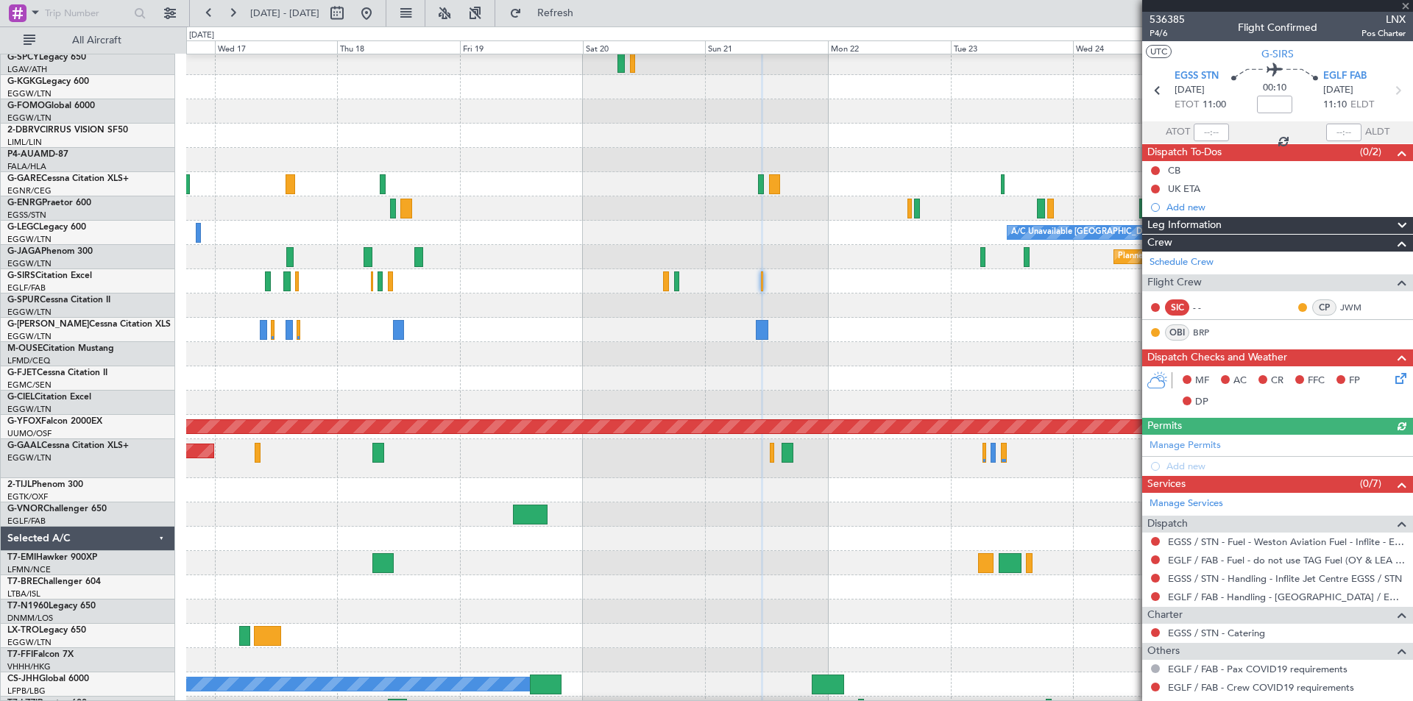
click at [1388, 92] on icon at bounding box center [1397, 90] width 19 height 19
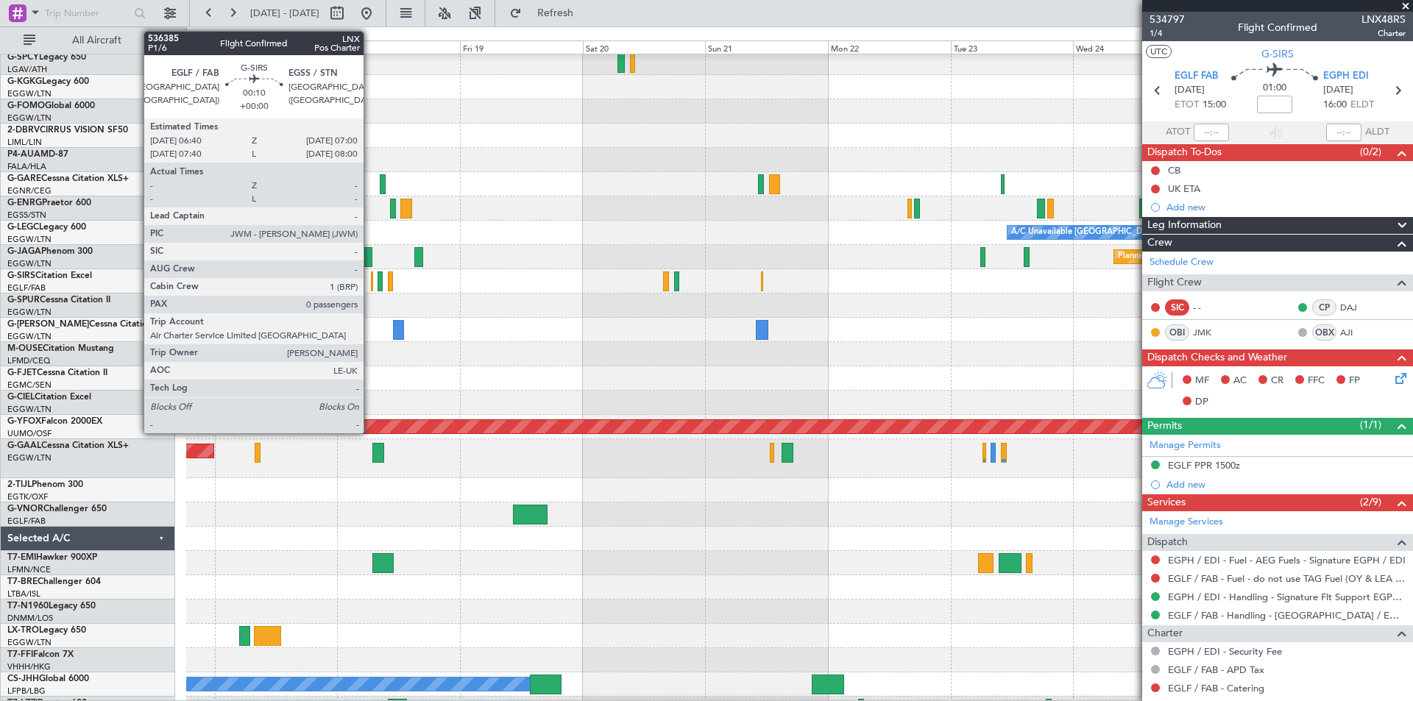
click at [371, 283] on div at bounding box center [372, 282] width 2 height 20
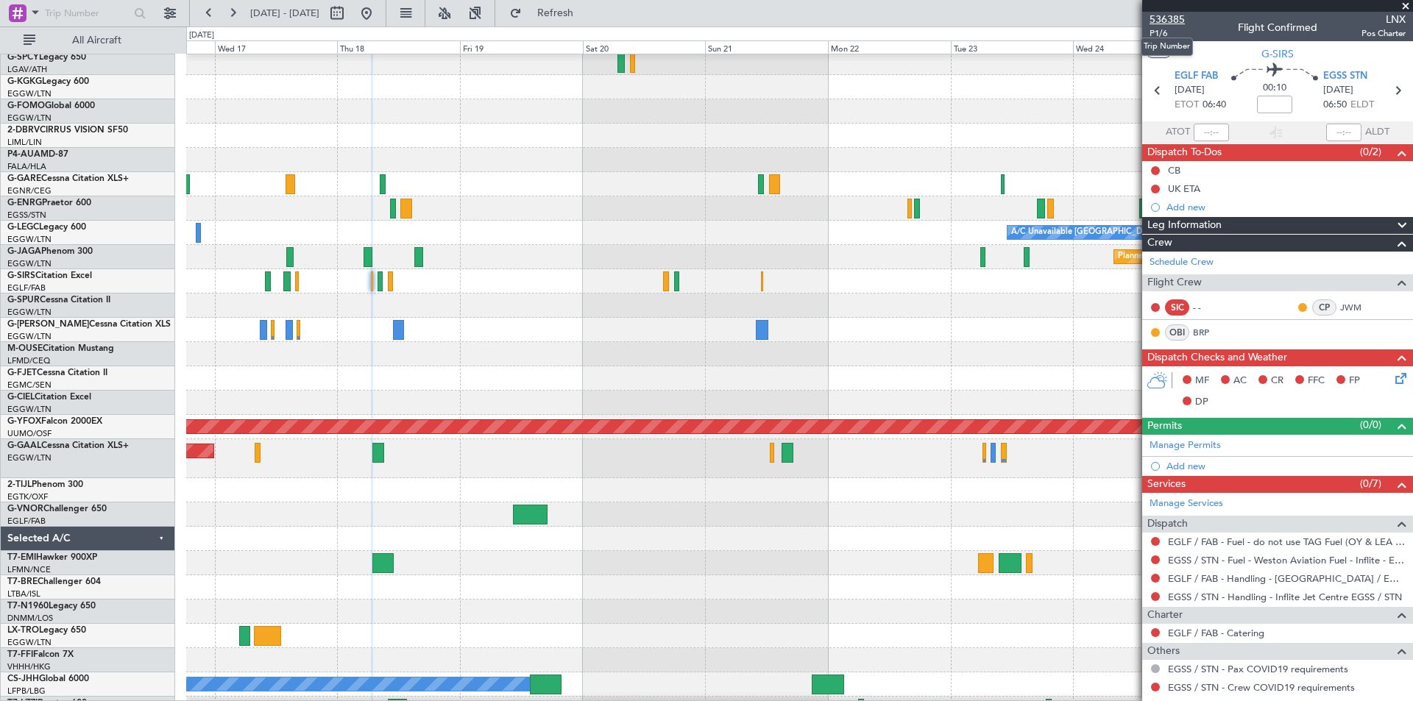
click at [1180, 19] on span "536385" at bounding box center [1166, 19] width 35 height 15
click at [586, 18] on span "Refresh" at bounding box center [556, 13] width 62 height 10
click at [1181, 21] on span "536385" at bounding box center [1166, 19] width 35 height 15
click at [1171, 18] on span "536385" at bounding box center [1166, 19] width 35 height 15
click at [586, 13] on span "Refresh" at bounding box center [556, 13] width 62 height 10
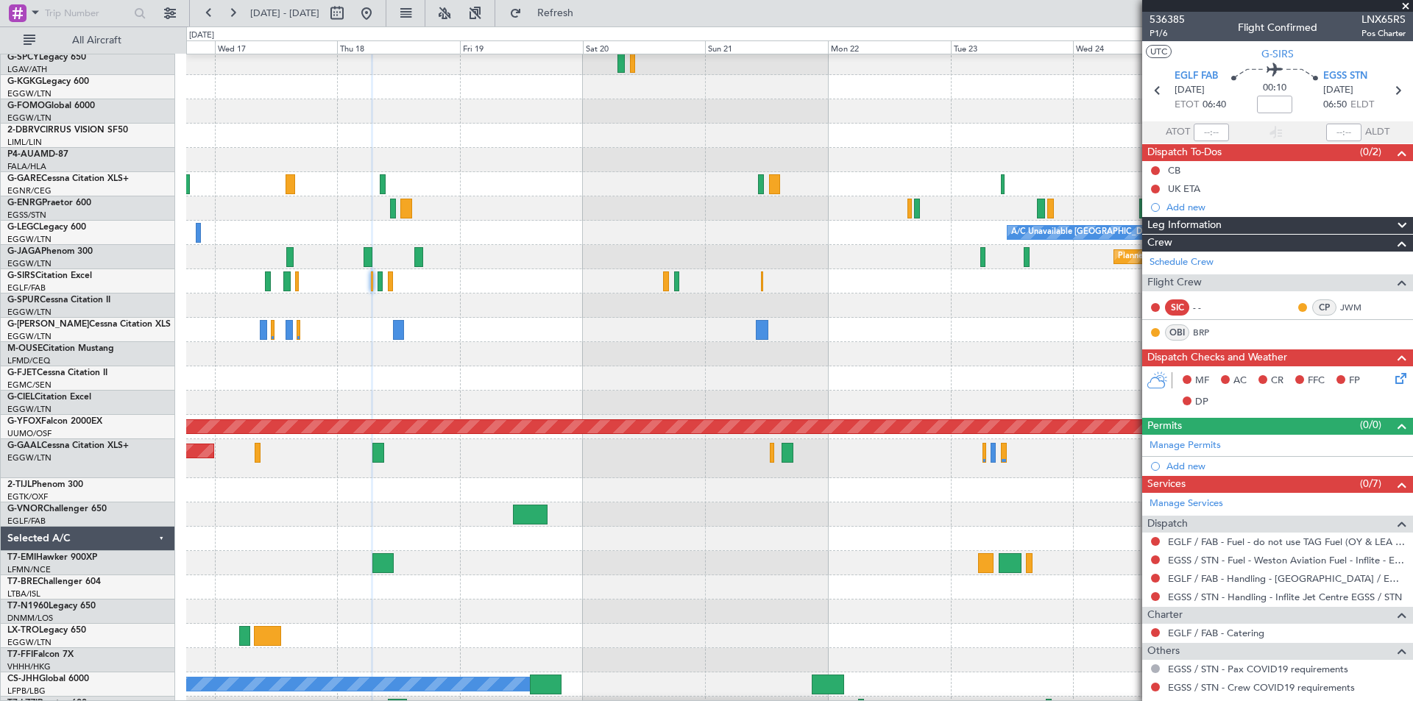
click at [586, 9] on span "Refresh" at bounding box center [556, 13] width 62 height 10
click at [210, 10] on button at bounding box center [209, 13] width 24 height 24
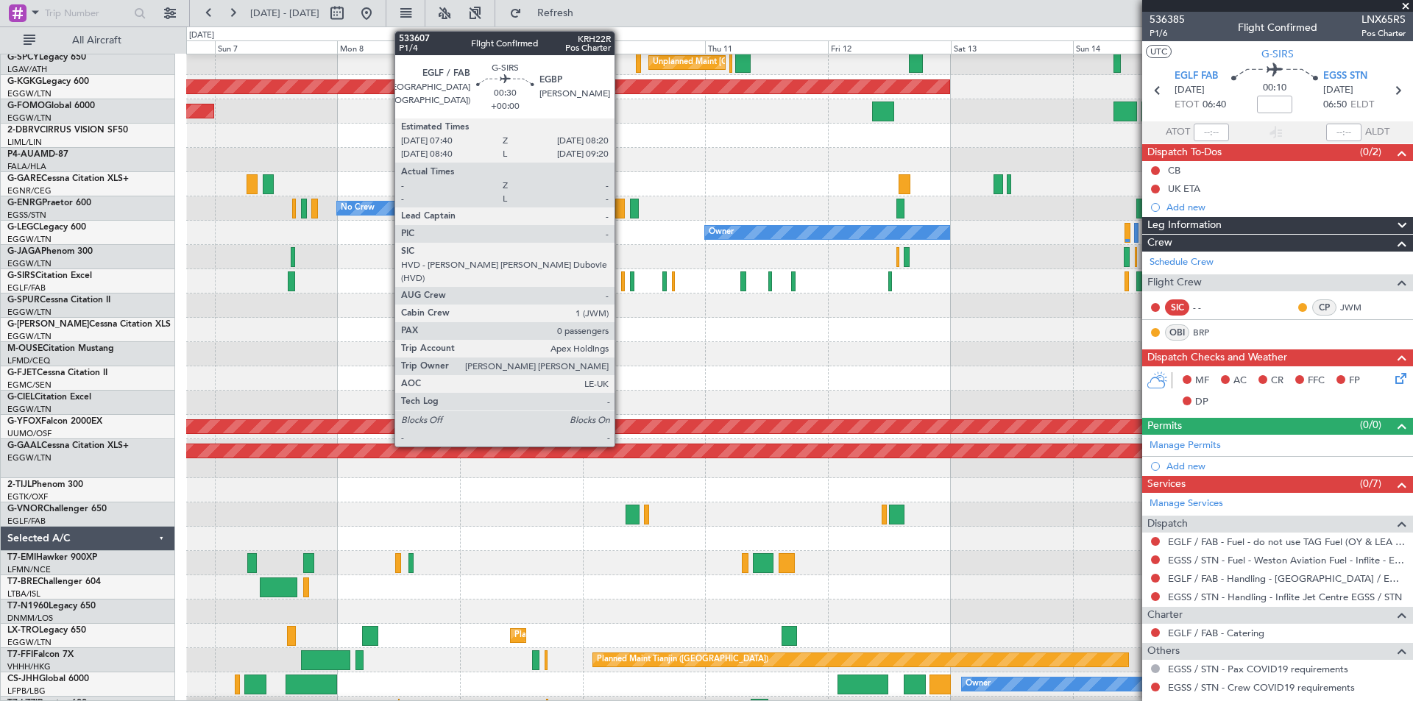
click at [621, 288] on div at bounding box center [623, 282] width 4 height 20
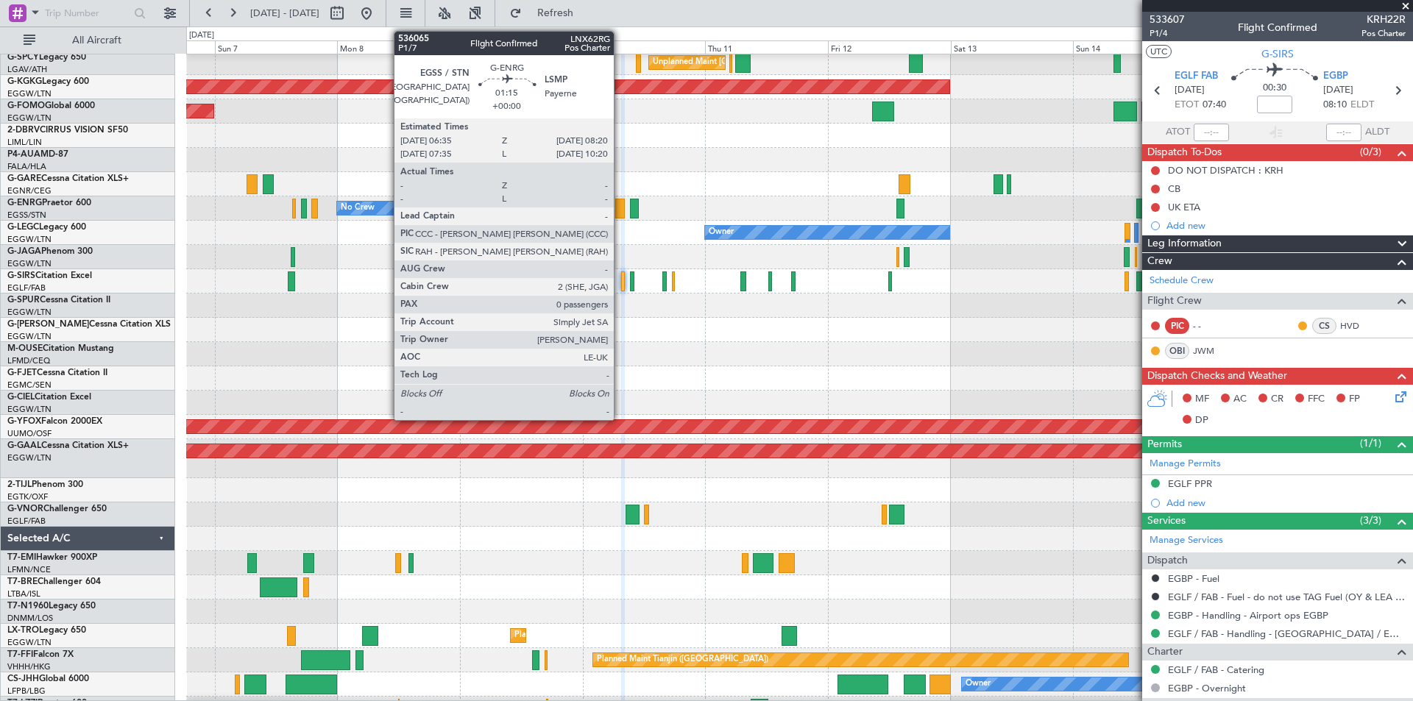
click at [620, 211] on div at bounding box center [620, 209] width 10 height 20
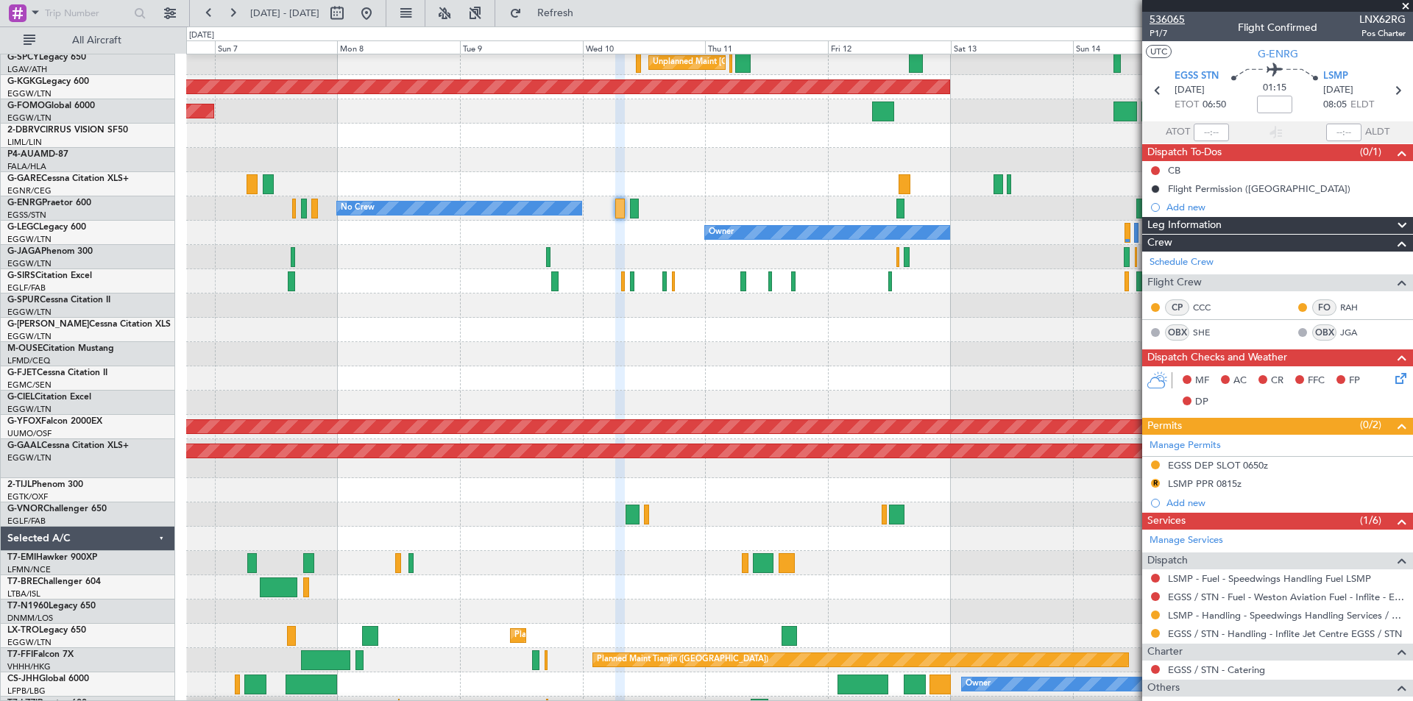
click at [1180, 24] on span "536065" at bounding box center [1166, 19] width 35 height 15
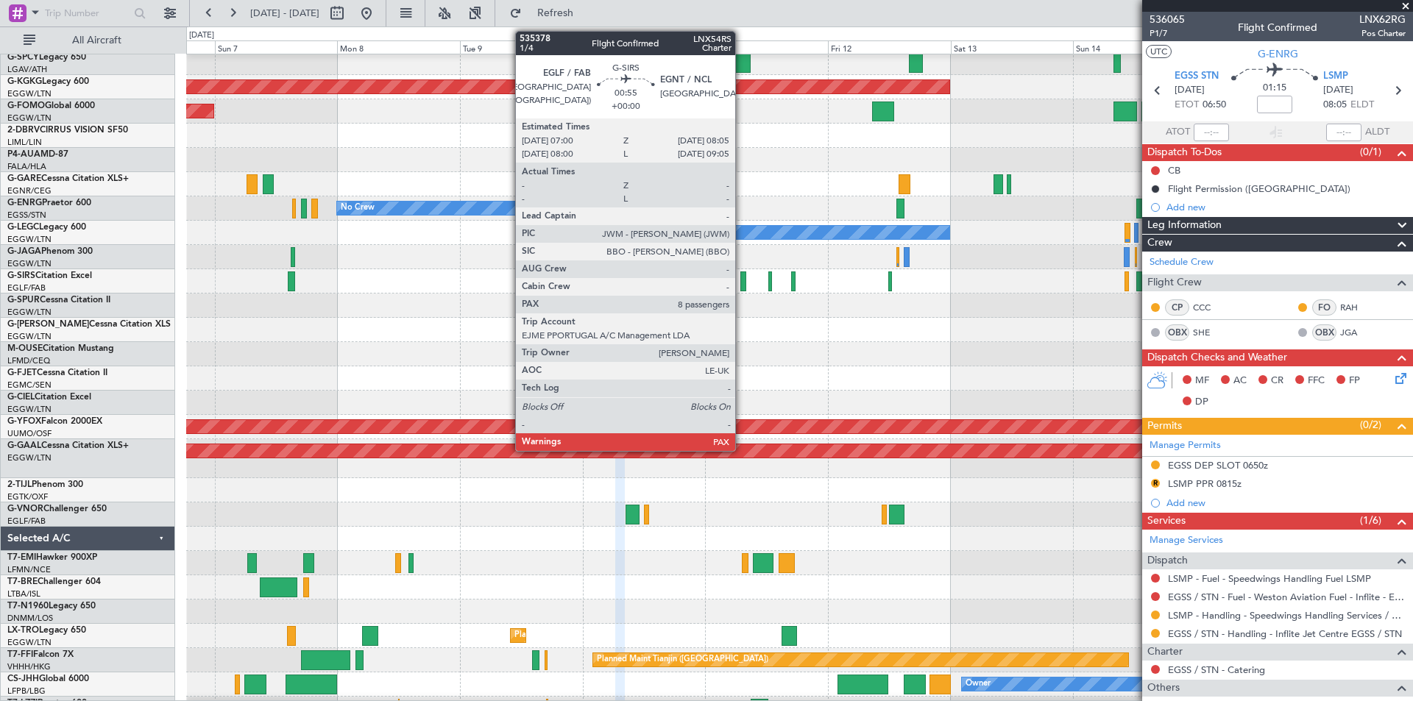
click at [742, 287] on div at bounding box center [743, 282] width 6 height 20
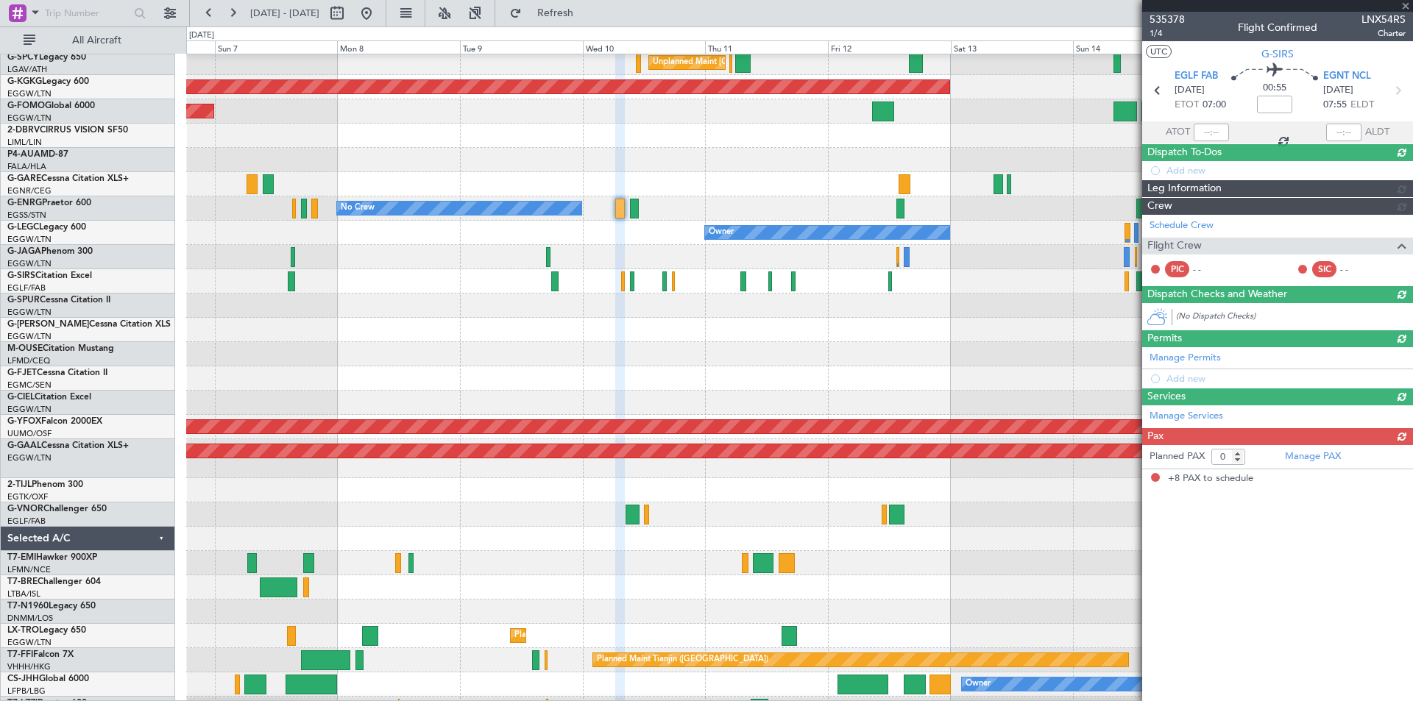
type input "8"
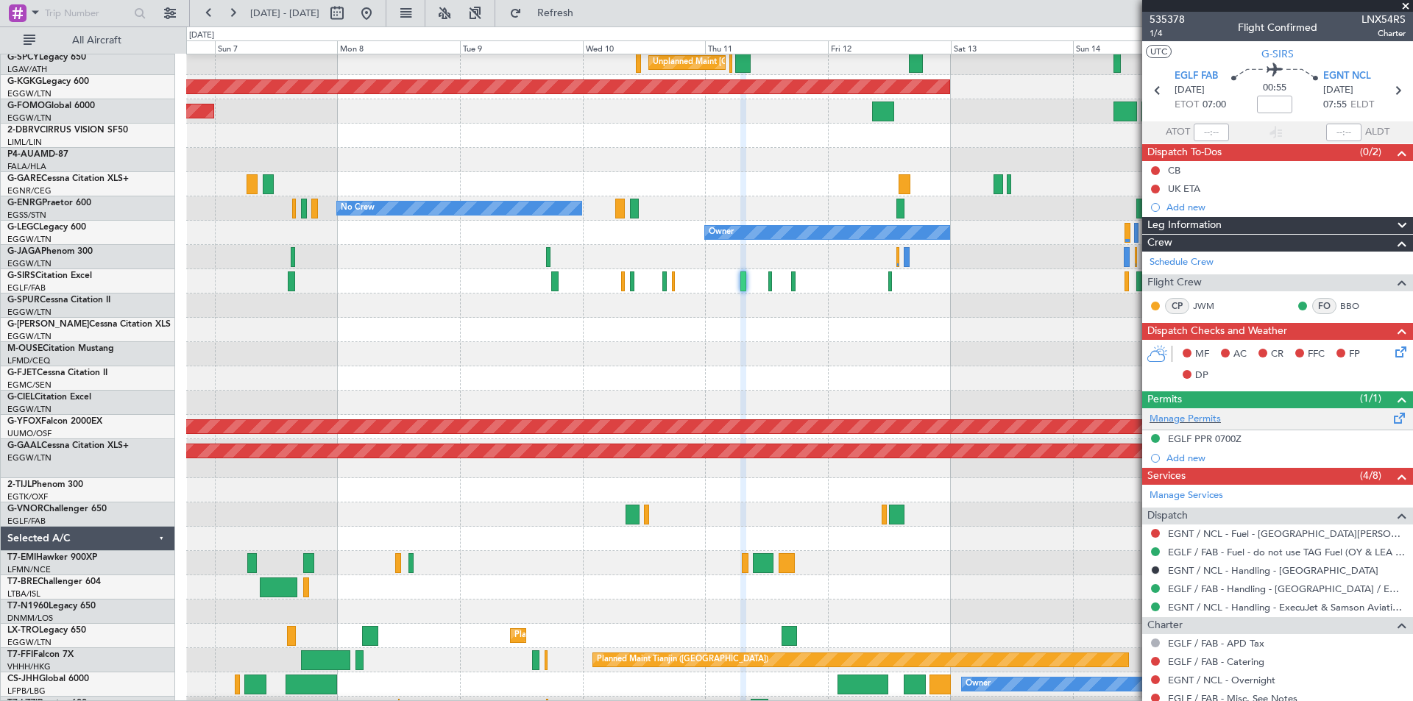
scroll to position [139, 0]
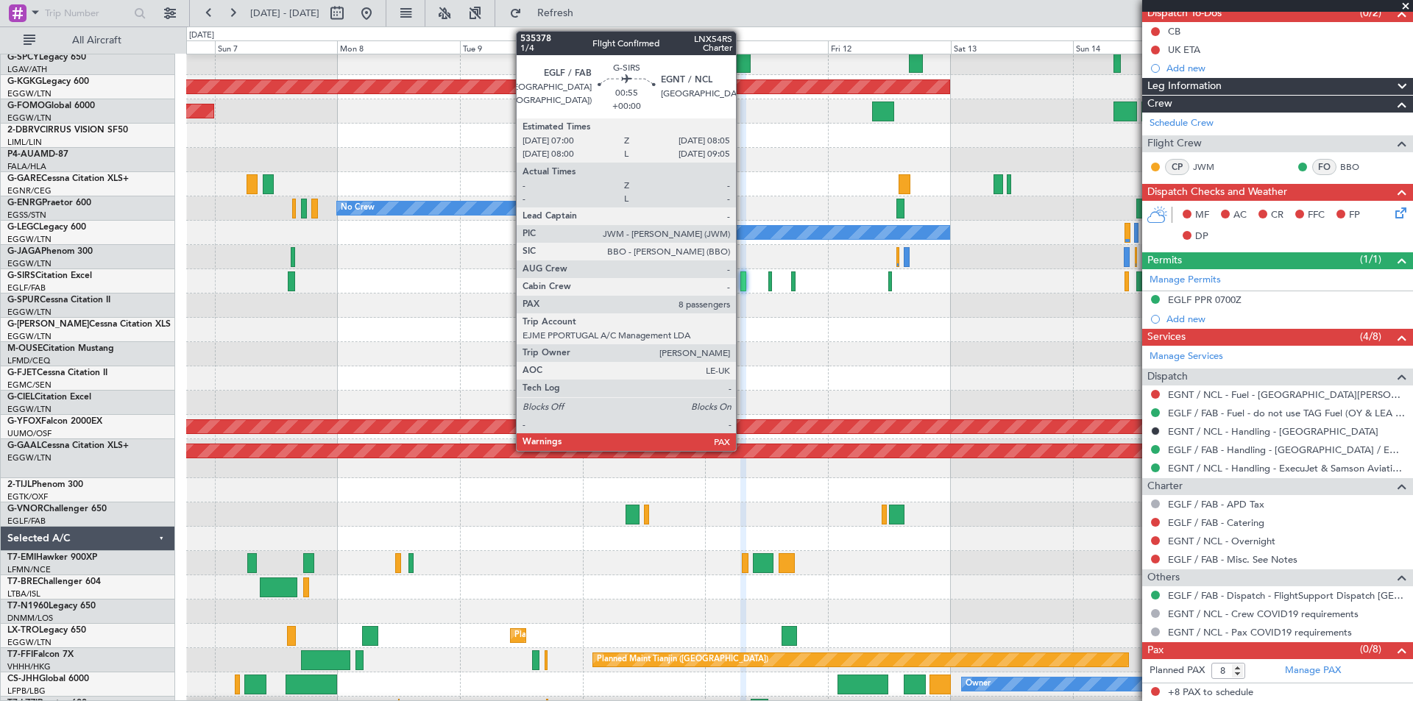
click at [742, 288] on div at bounding box center [743, 282] width 6 height 20
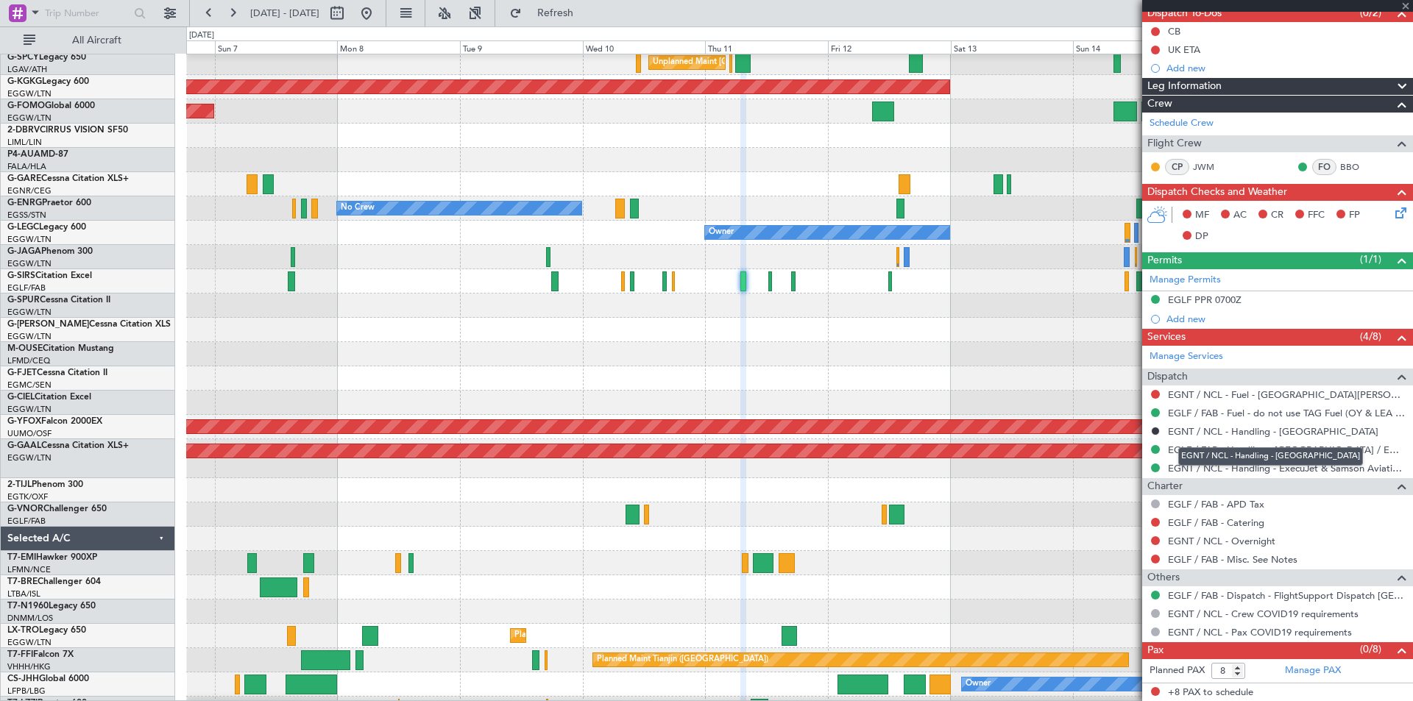
scroll to position [0, 0]
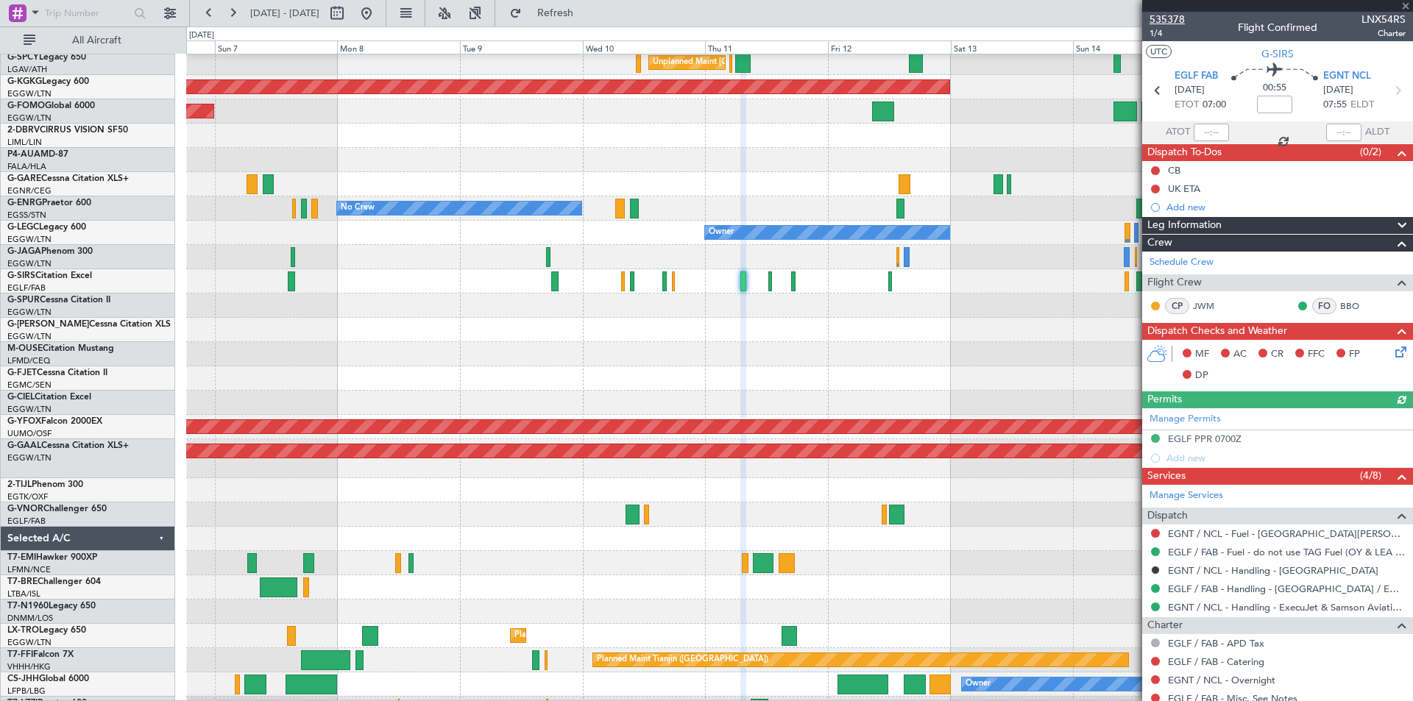
click at [1181, 20] on span "535378" at bounding box center [1166, 19] width 35 height 15
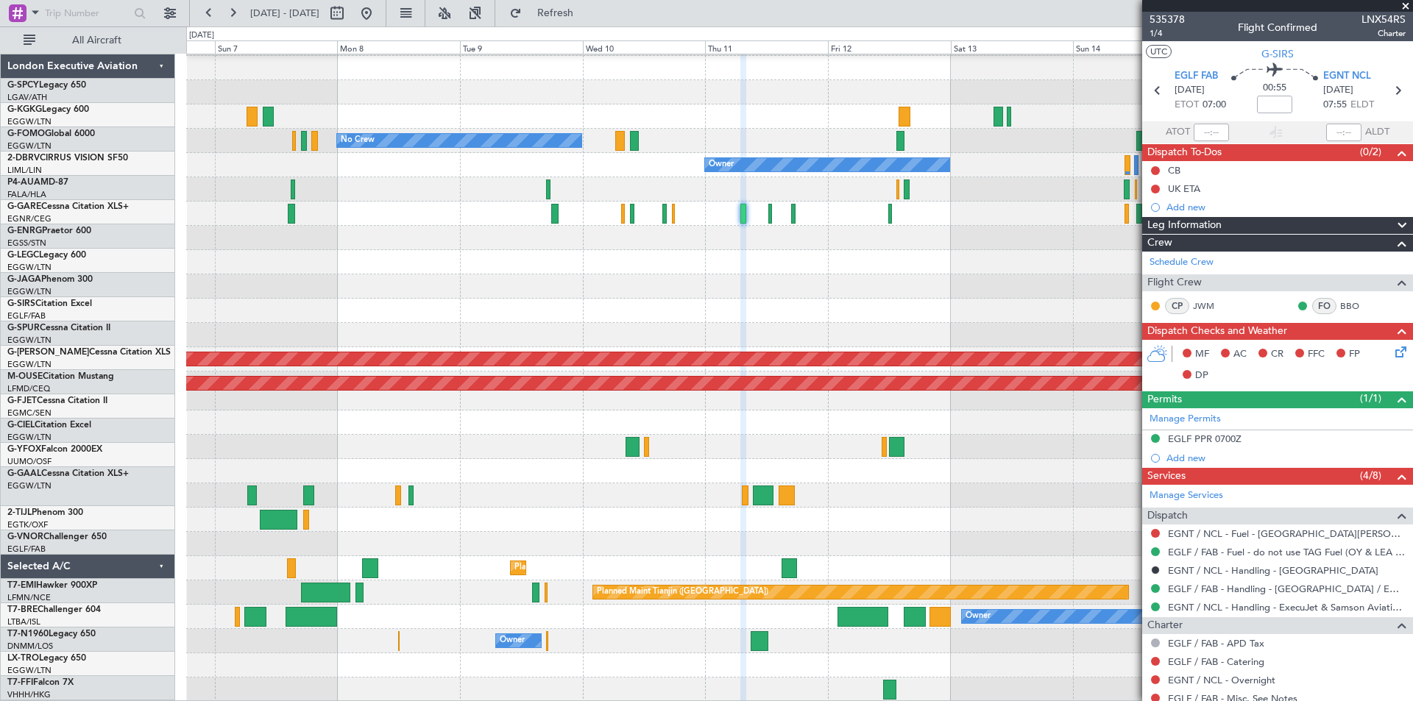
scroll to position [96, 0]
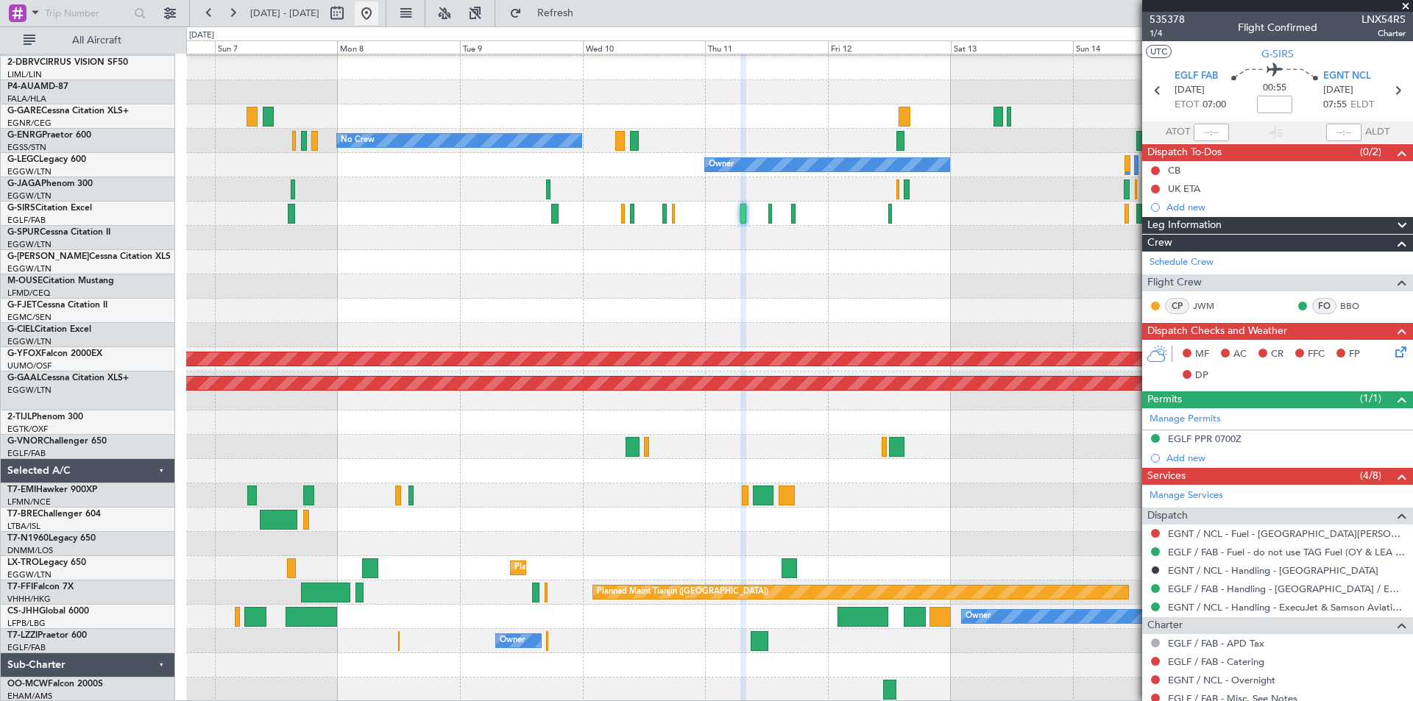
click at [378, 14] on button at bounding box center [367, 13] width 24 height 24
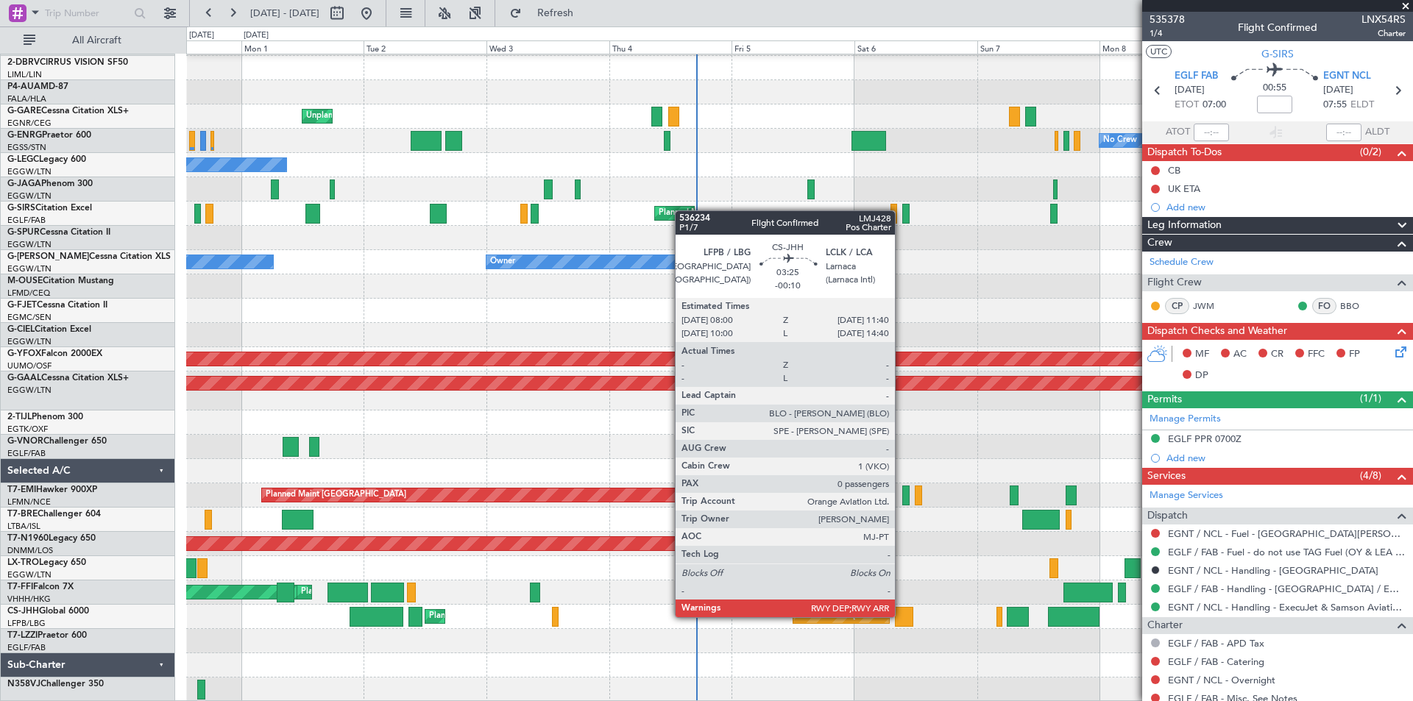
click at [901, 616] on div at bounding box center [904, 617] width 19 height 20
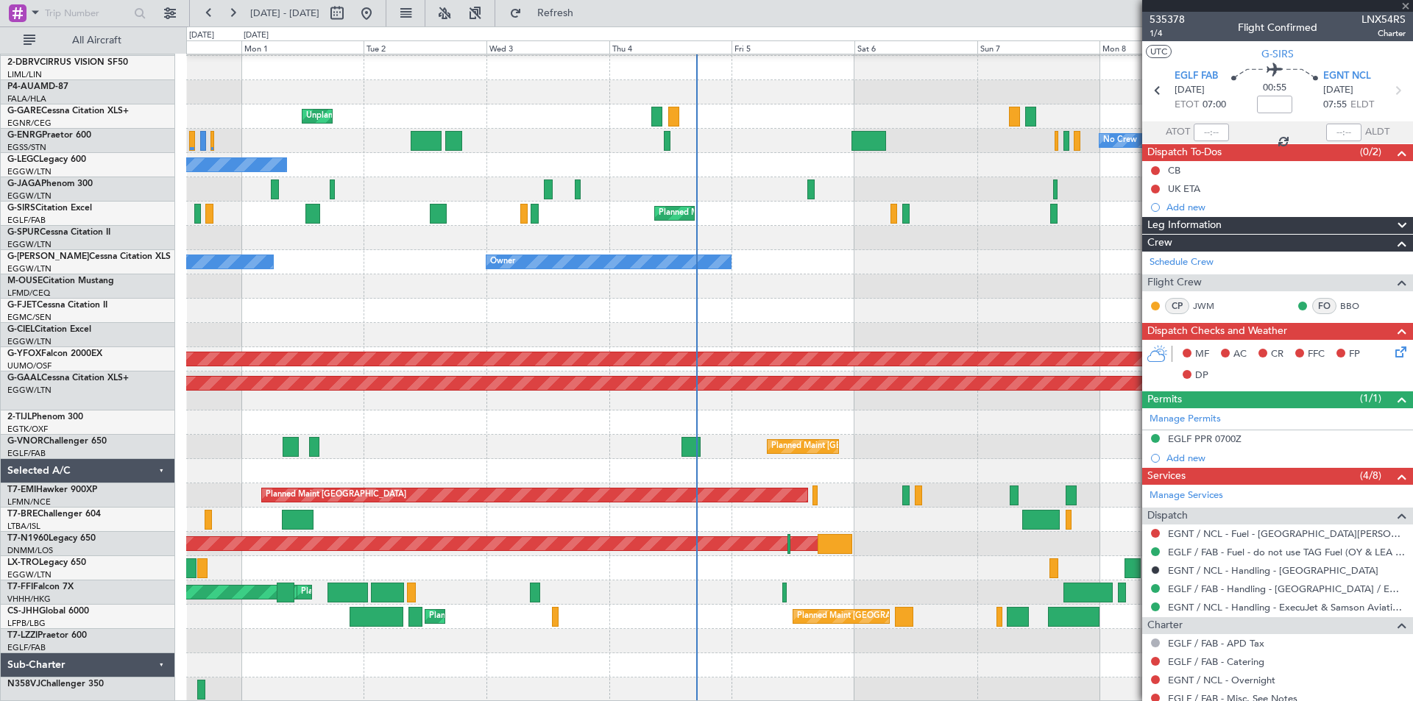
type input "-00:10"
type input "0"
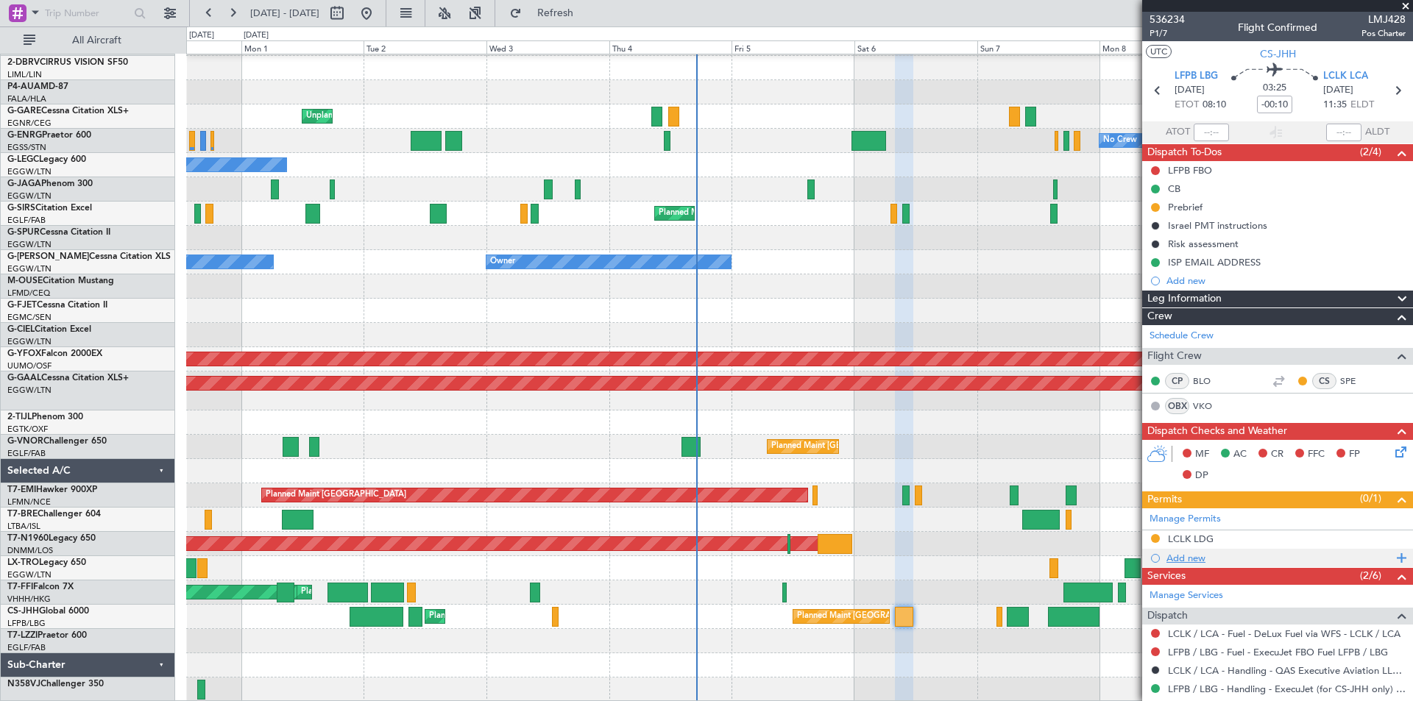
scroll to position [166, 0]
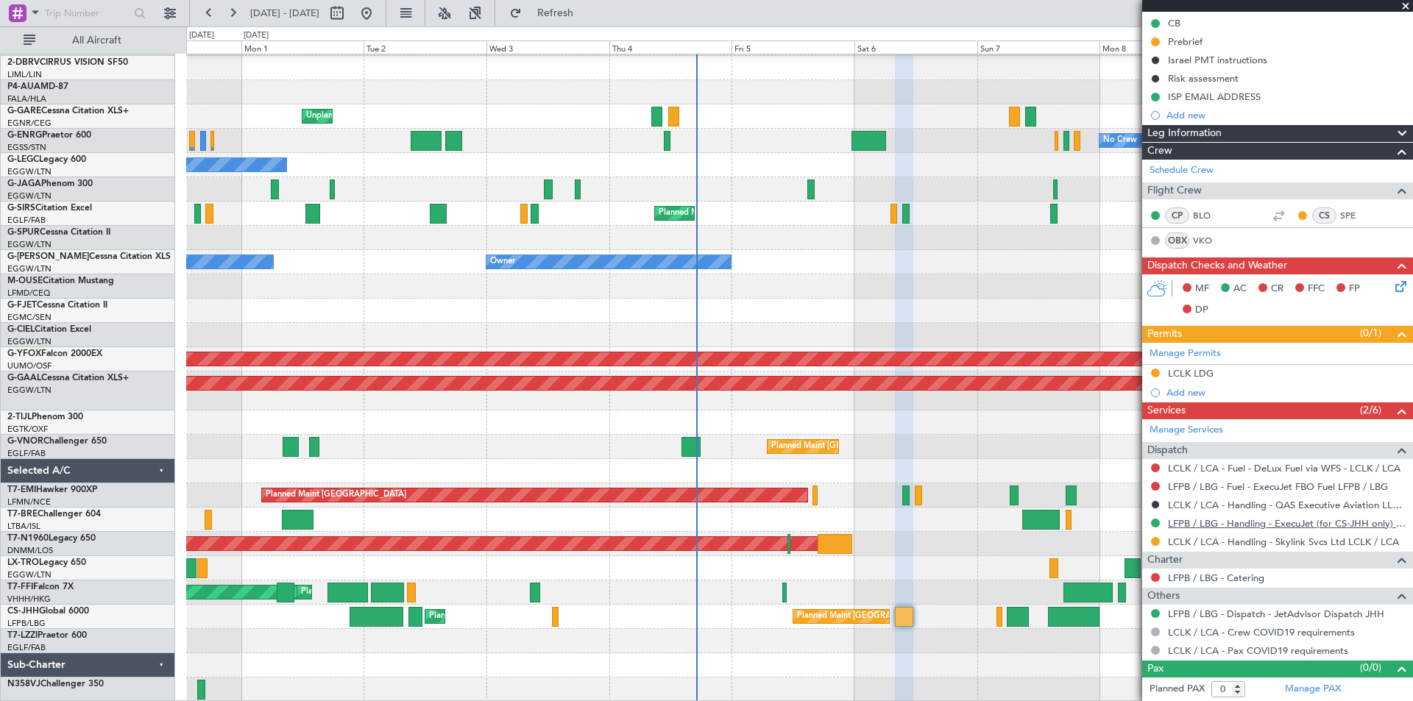
click at [1282, 525] on link "LFPB / LBG - Handling - ExecuJet (for CS-JHH only) LFPB / LBG" at bounding box center [1287, 523] width 238 height 13
